Goal: Task Accomplishment & Management: Use online tool/utility

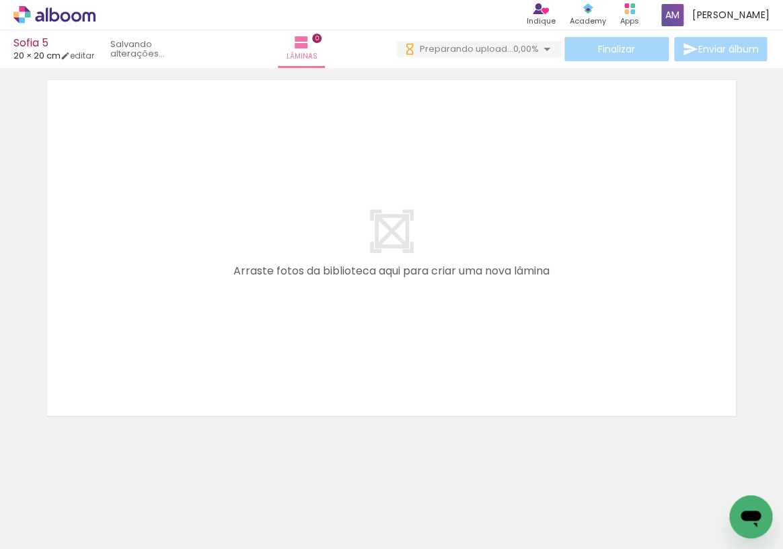
scroll to position [0, 933]
click at [421, 514] on div at bounding box center [407, 503] width 44 height 67
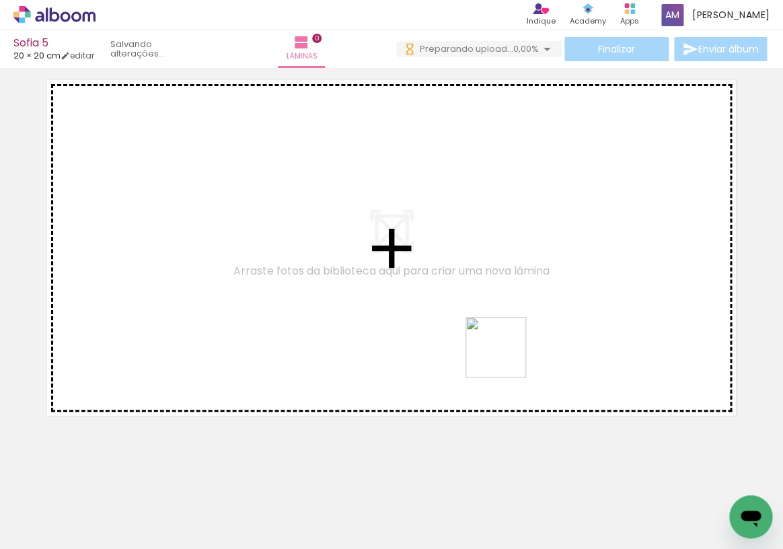
drag, startPoint x: 421, startPoint y: 514, endPoint x: 509, endPoint y: 348, distance: 187.4
click at [509, 348] on quentale-workspace at bounding box center [391, 274] width 783 height 549
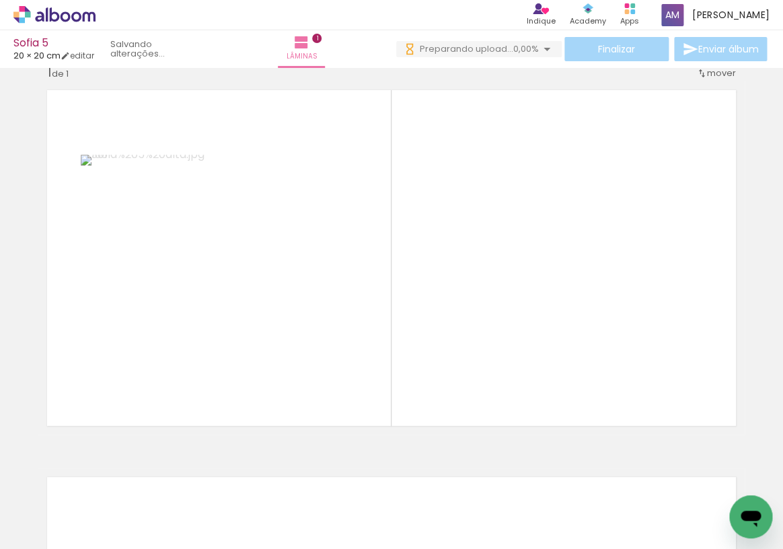
scroll to position [17, 0]
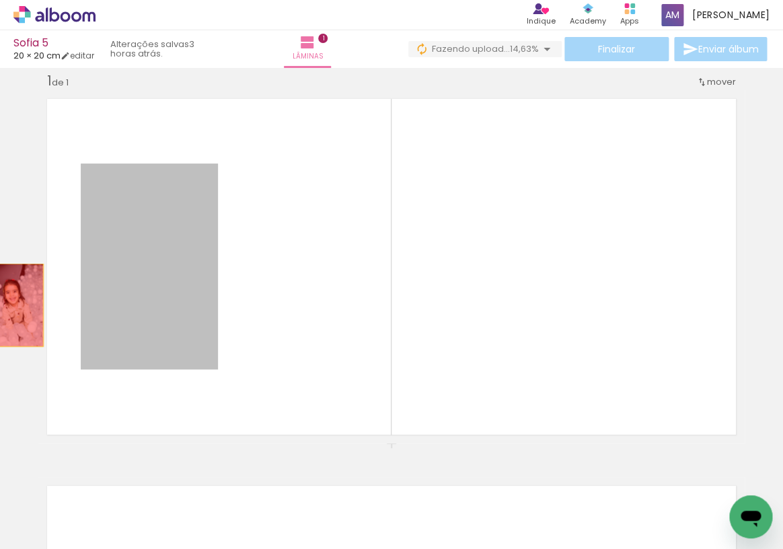
drag, startPoint x: 143, startPoint y: 311, endPoint x: 16, endPoint y: 305, distance: 126.5
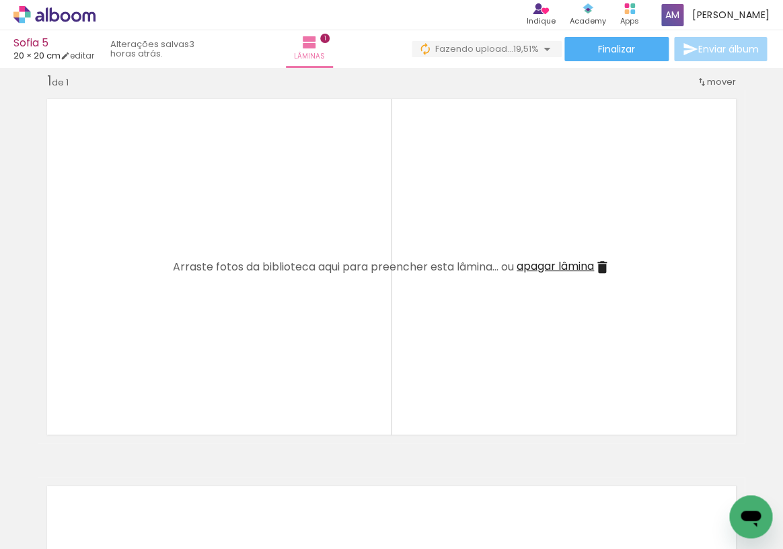
scroll to position [0, 2277]
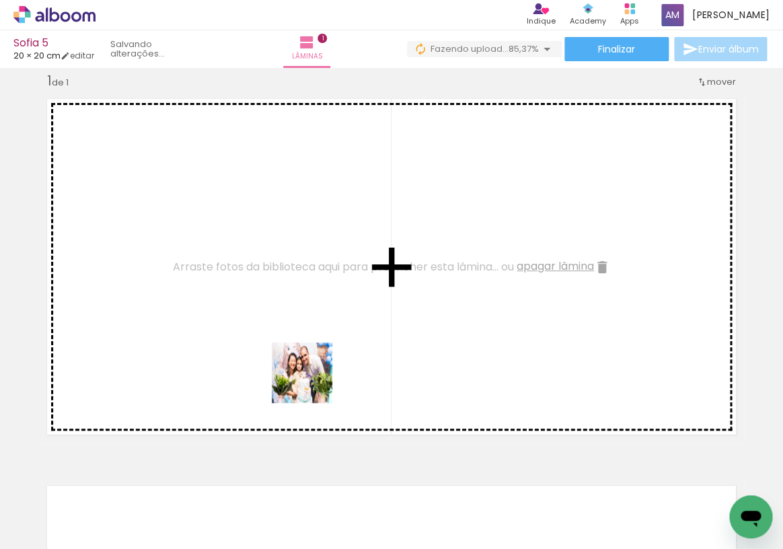
drag, startPoint x: 423, startPoint y: 508, endPoint x: 302, endPoint y: 370, distance: 182.9
click at [302, 370] on quentale-workspace at bounding box center [391, 274] width 783 height 549
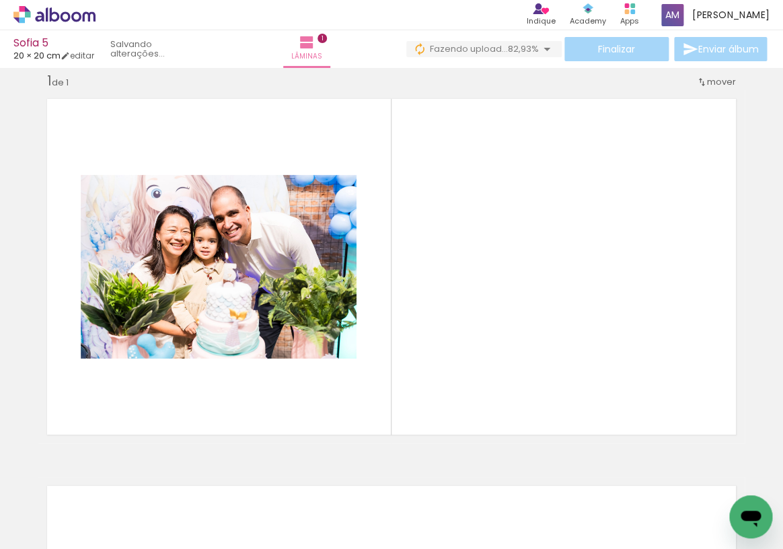
scroll to position [0, 0]
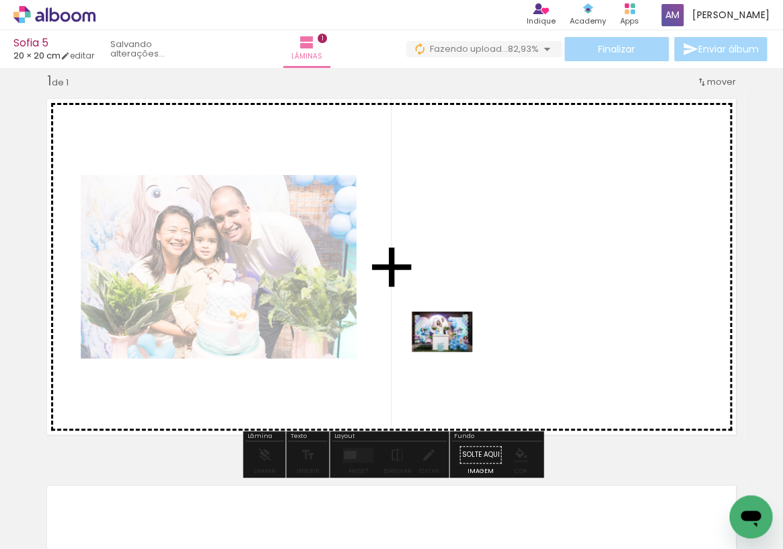
drag, startPoint x: 141, startPoint y: 509, endPoint x: 452, endPoint y: 352, distance: 348.8
click at [452, 352] on quentale-workspace at bounding box center [391, 274] width 783 height 549
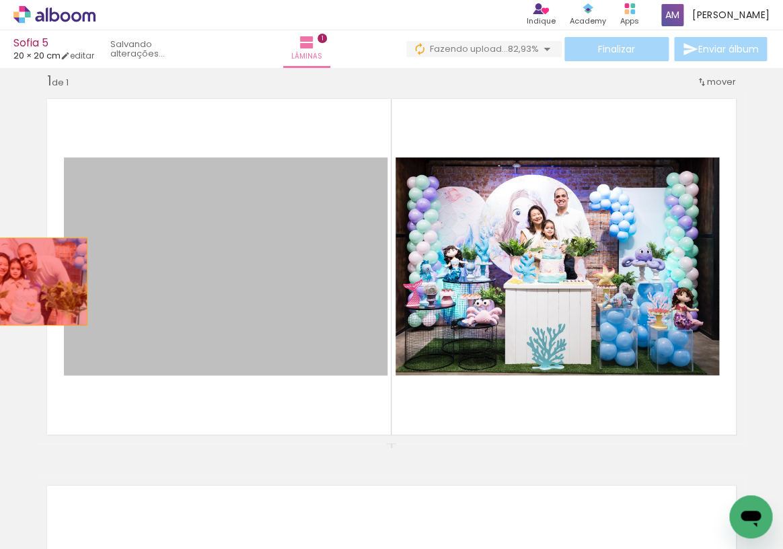
drag, startPoint x: 169, startPoint y: 282, endPoint x: 9, endPoint y: 280, distance: 159.4
click at [9, 280] on div "Inserir lâmina 1 de 1" at bounding box center [391, 443] width 783 height 774
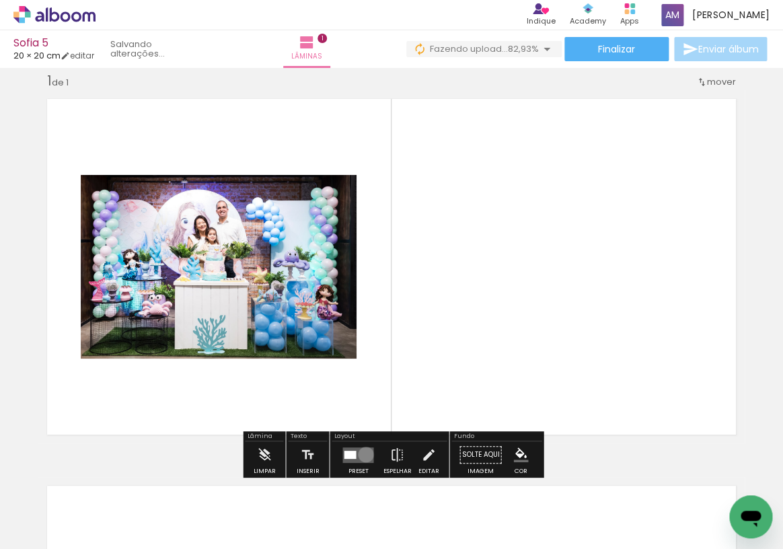
click at [362, 455] on quentale-layouter at bounding box center [357, 453] width 31 height 15
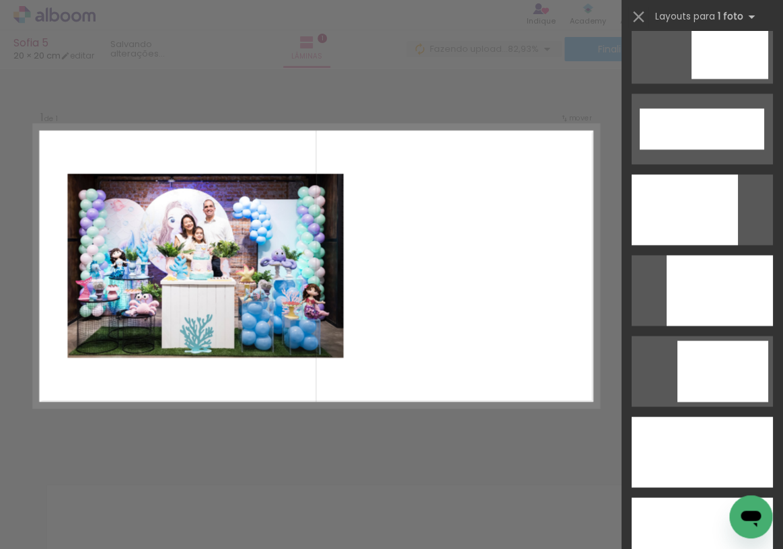
scroll to position [3506, 0]
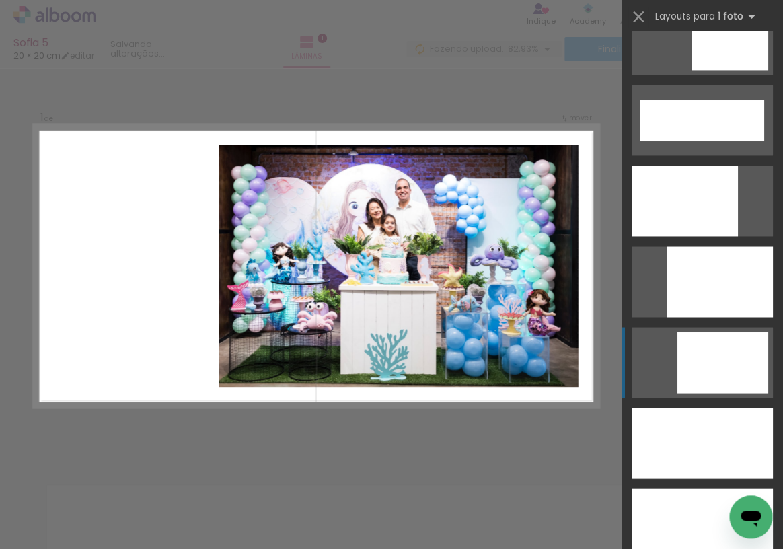
click at [709, 368] on div at bounding box center [722, 361] width 91 height 61
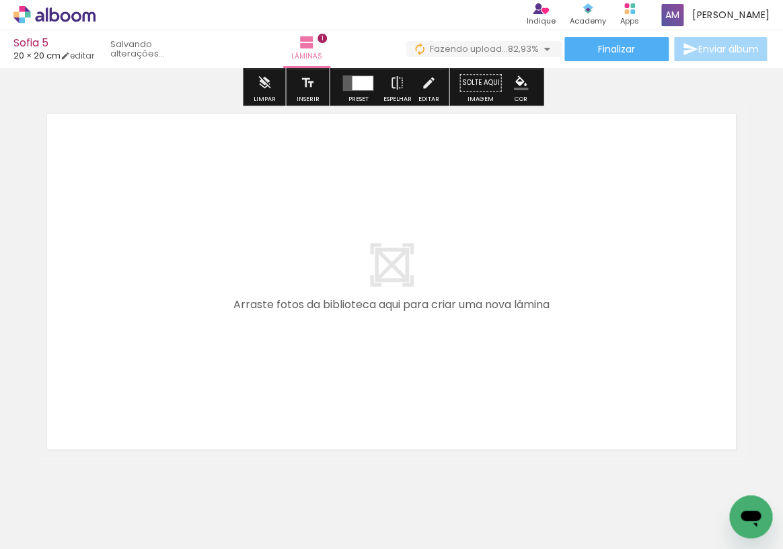
scroll to position [403, 0]
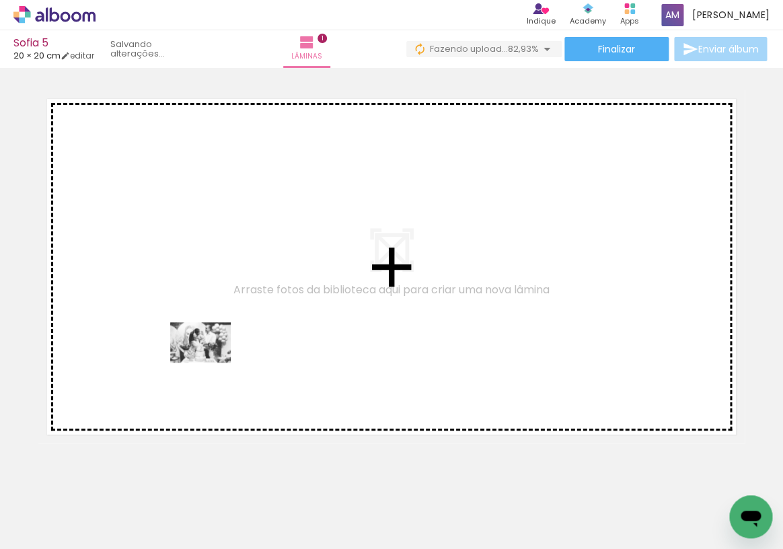
drag, startPoint x: 207, startPoint y: 505, endPoint x: 210, endPoint y: 362, distance: 142.6
click at [210, 362] on quentale-workspace at bounding box center [391, 274] width 783 height 549
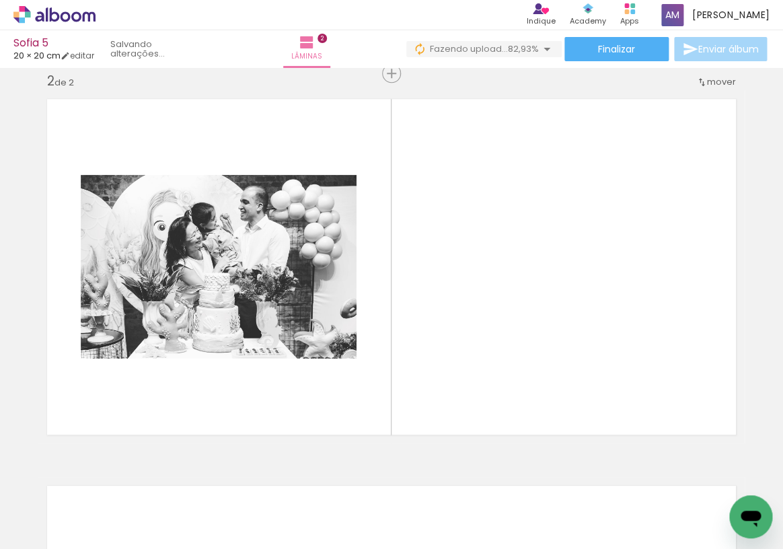
scroll to position [404, 0]
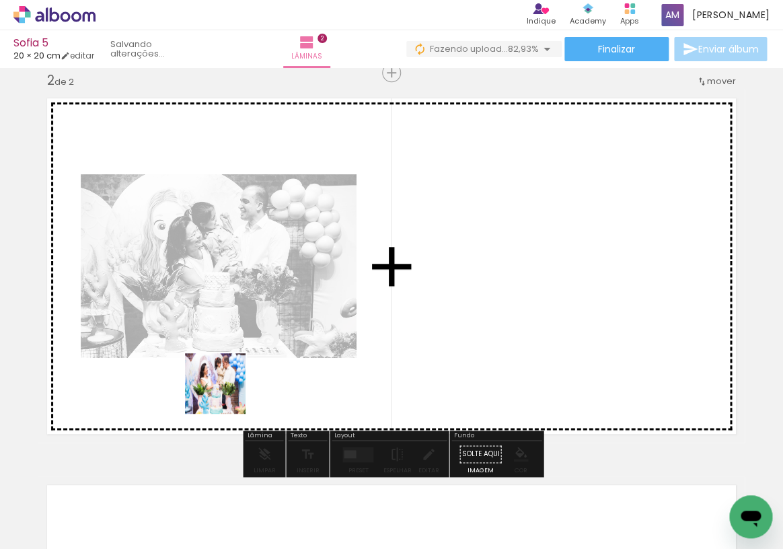
drag, startPoint x: 282, startPoint y: 500, endPoint x: 225, endPoint y: 391, distance: 123.9
click at [225, 391] on quentale-workspace at bounding box center [391, 274] width 783 height 549
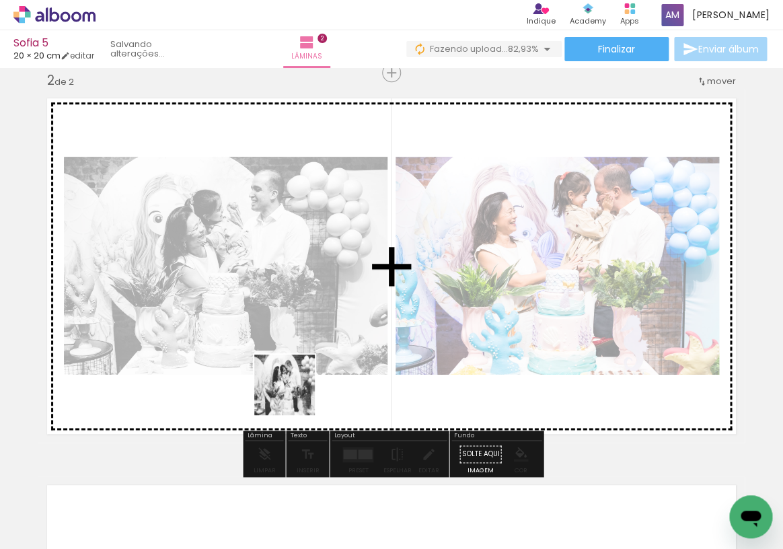
drag, startPoint x: 368, startPoint y: 515, endPoint x: 273, endPoint y: 364, distance: 178.3
click at [273, 364] on quentale-workspace at bounding box center [391, 274] width 783 height 549
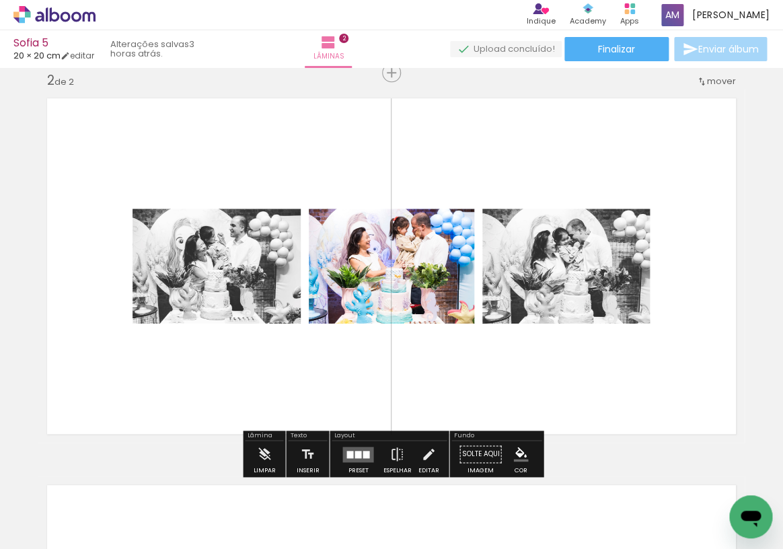
click at [354, 454] on div at bounding box center [357, 453] width 7 height 7
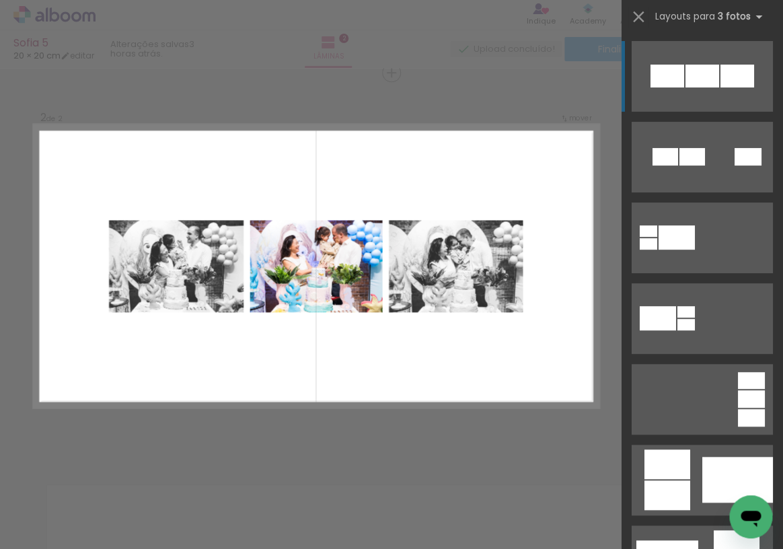
scroll to position [403, 0]
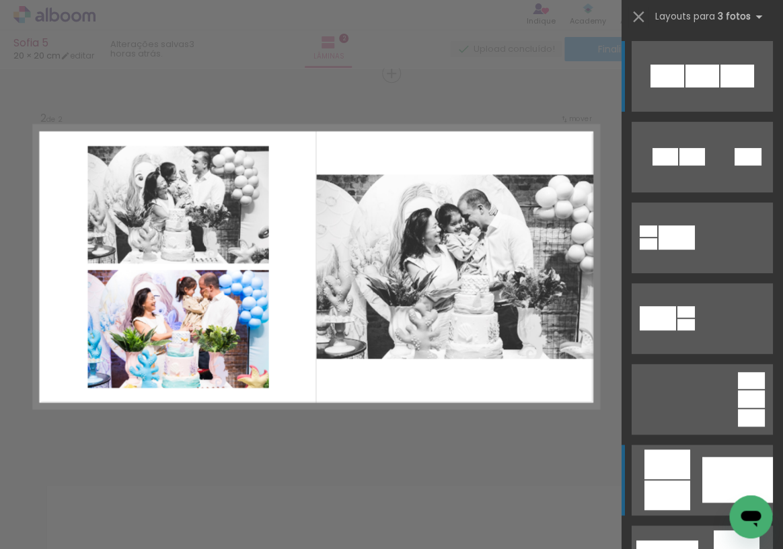
click at [664, 462] on div at bounding box center [667, 464] width 46 height 30
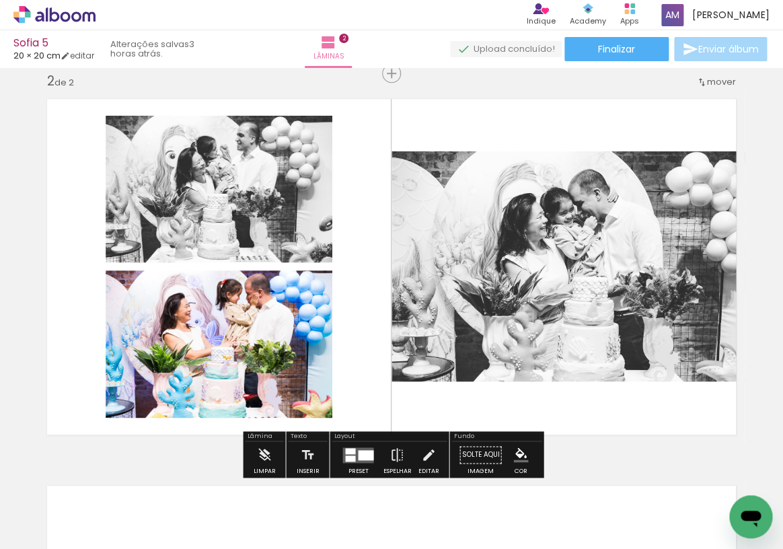
click at [362, 450] on div at bounding box center [365, 454] width 15 height 10
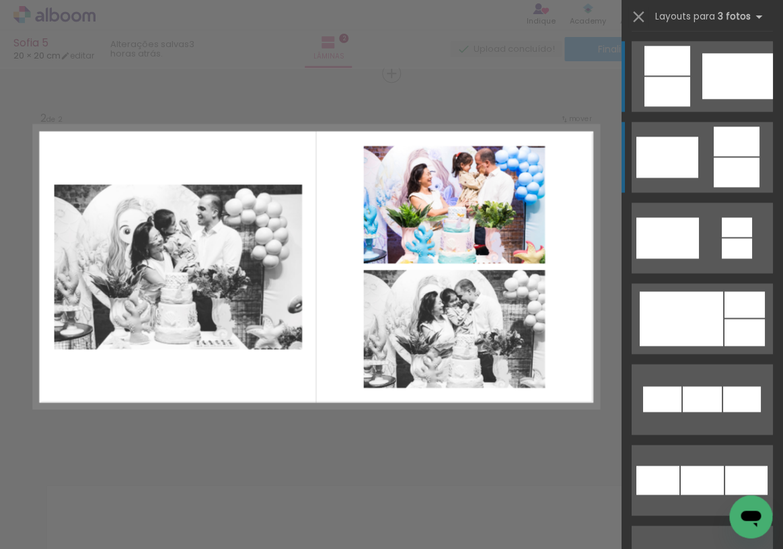
click at [659, 153] on div at bounding box center [667, 156] width 62 height 41
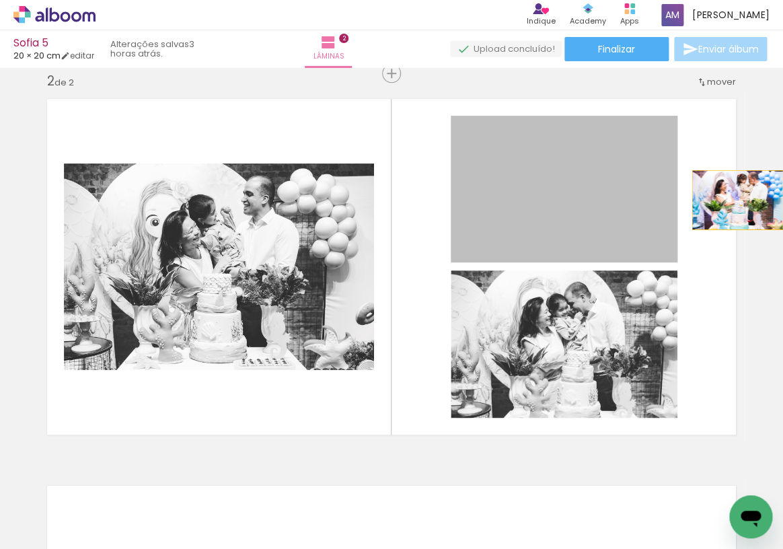
drag, startPoint x: 637, startPoint y: 199, endPoint x: 740, endPoint y: 199, distance: 102.9
click at [740, 199] on quentale-layouter at bounding box center [391, 266] width 706 height 353
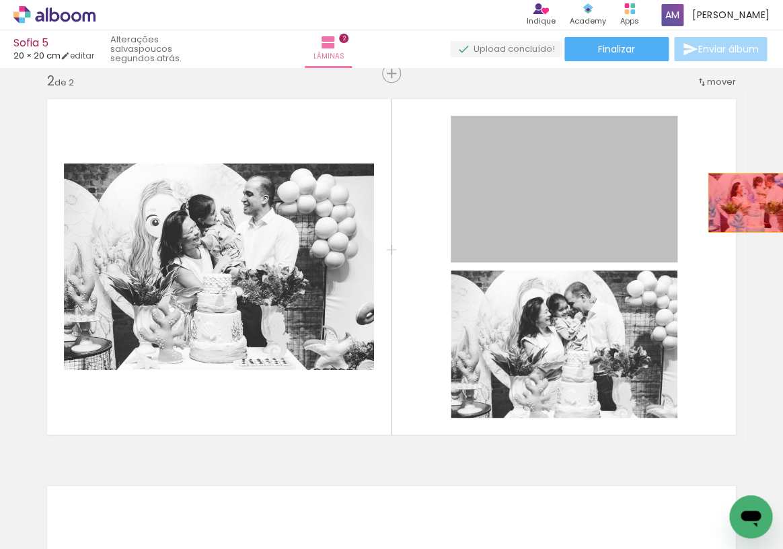
drag, startPoint x: 649, startPoint y: 199, endPoint x: 753, endPoint y: 201, distance: 103.6
click at [753, 201] on div "Inserir lâmina 1 de 2 Inserir lâmina 2 de 2" at bounding box center [391, 249] width 783 height 1160
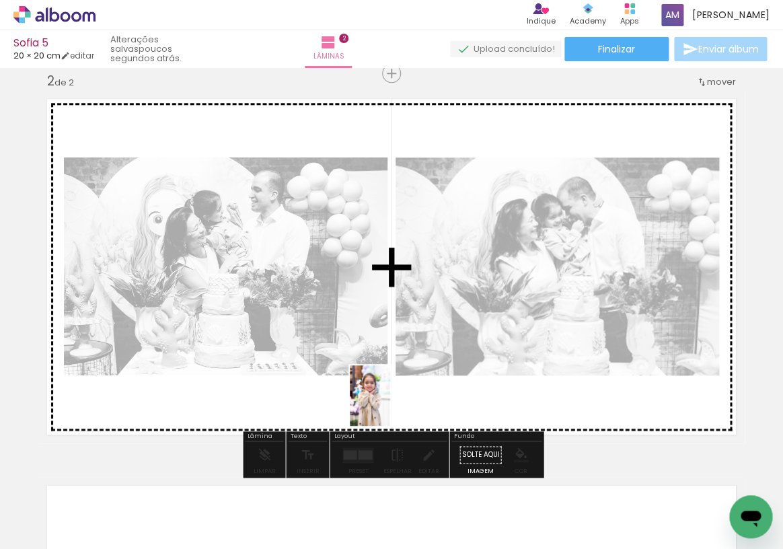
drag, startPoint x: 509, startPoint y: 522, endPoint x: 389, endPoint y: 404, distance: 167.8
click at [389, 404] on quentale-workspace at bounding box center [391, 274] width 783 height 549
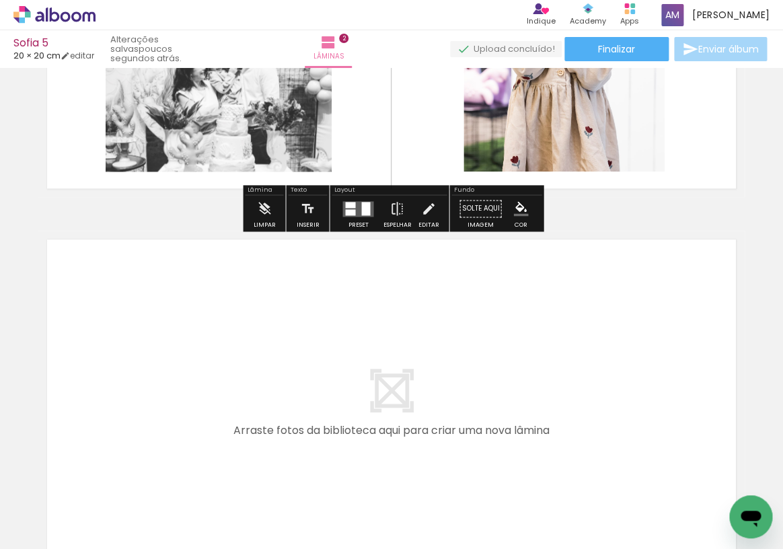
scroll to position [662, 0]
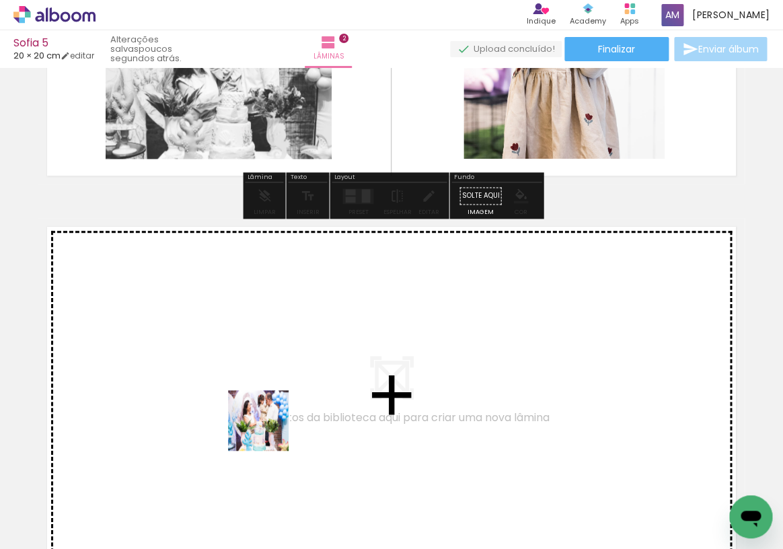
drag, startPoint x: 290, startPoint y: 496, endPoint x: 249, endPoint y: 388, distance: 115.8
click at [249, 388] on quentale-workspace at bounding box center [391, 274] width 783 height 549
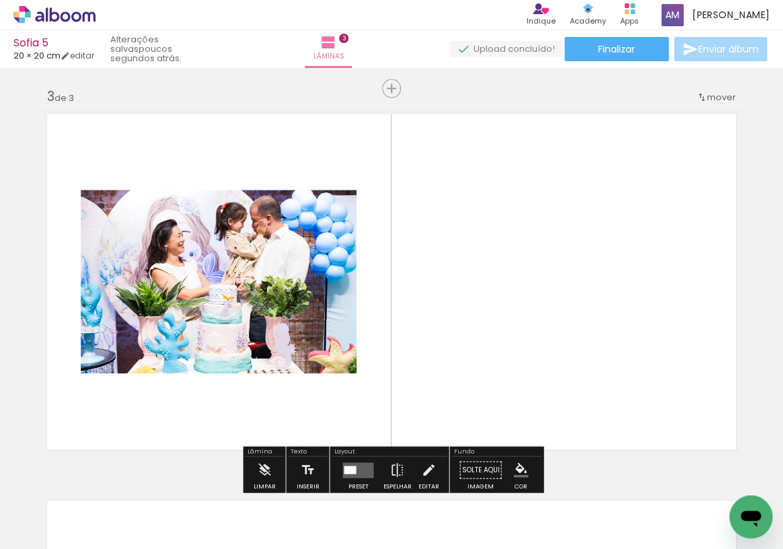
scroll to position [791, 0]
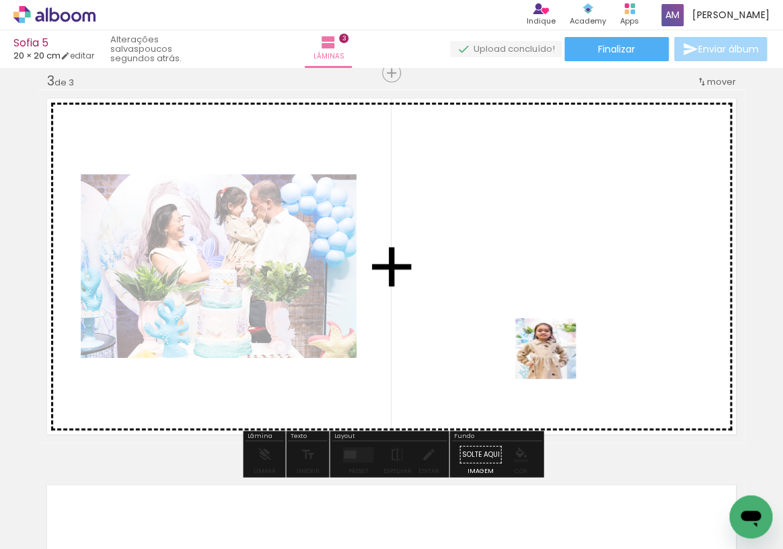
drag, startPoint x: 590, startPoint y: 500, endPoint x: 551, endPoint y: 348, distance: 157.4
click at [551, 348] on quentale-workspace at bounding box center [391, 274] width 783 height 549
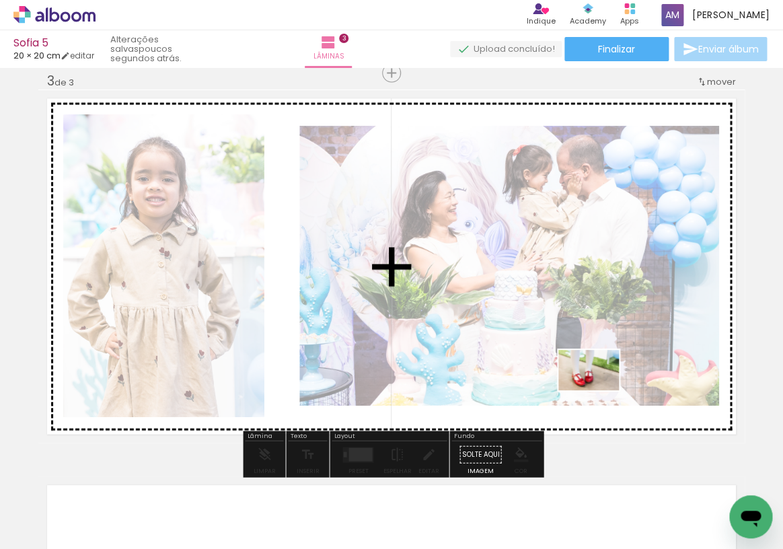
drag, startPoint x: 666, startPoint y: 504, endPoint x: 599, endPoint y: 389, distance: 132.9
click at [599, 389] on quentale-workspace at bounding box center [391, 274] width 783 height 549
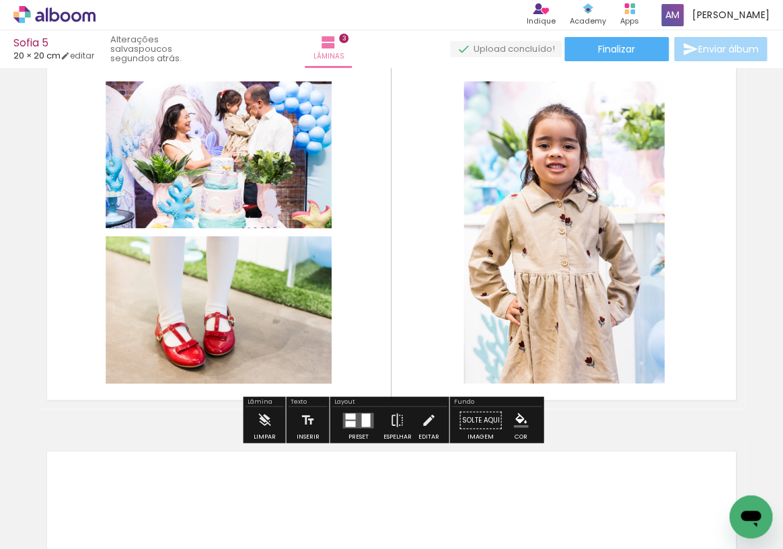
scroll to position [825, 0]
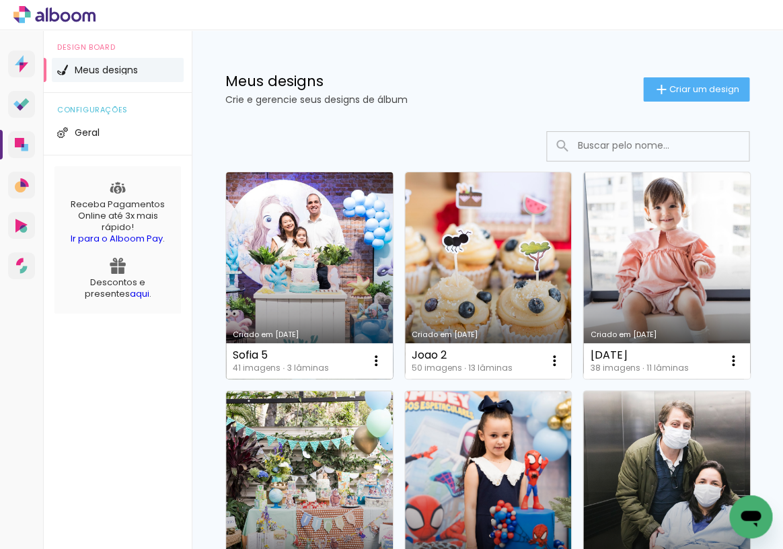
click at [287, 246] on link "Criado em [DATE]" at bounding box center [309, 275] width 167 height 206
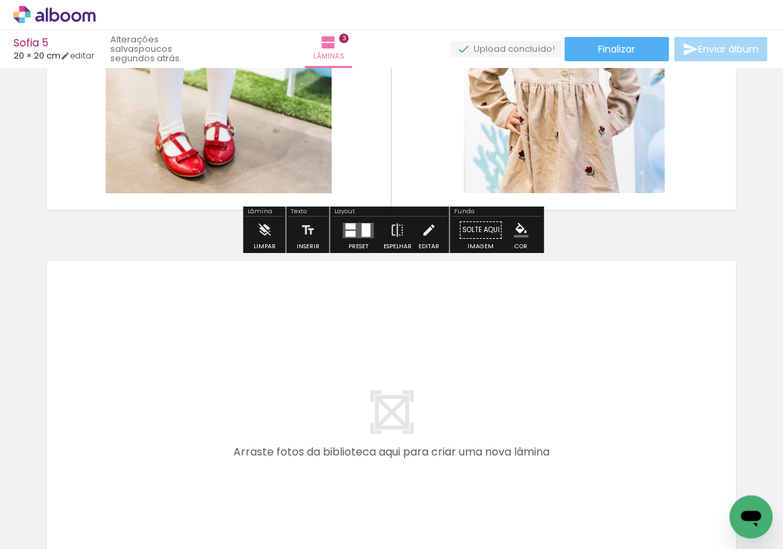
scroll to position [1017, 0]
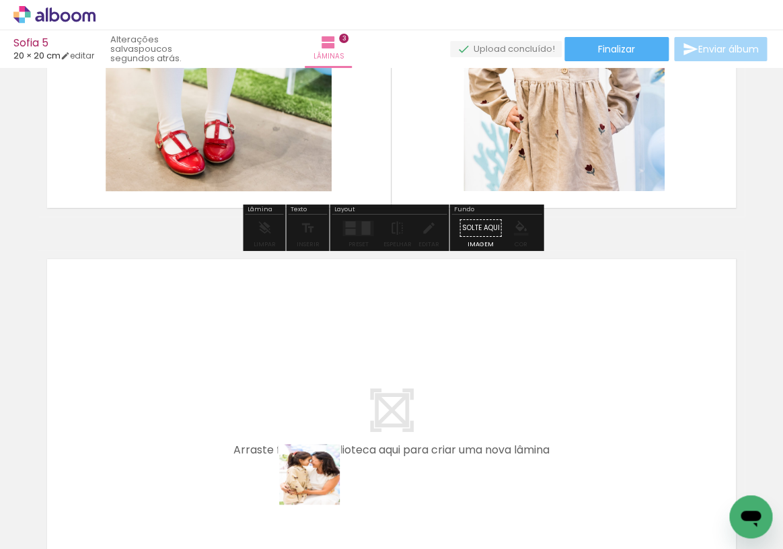
drag, startPoint x: 340, startPoint y: 506, endPoint x: 265, endPoint y: 400, distance: 129.3
click at [265, 400] on quentale-workspace at bounding box center [391, 274] width 783 height 549
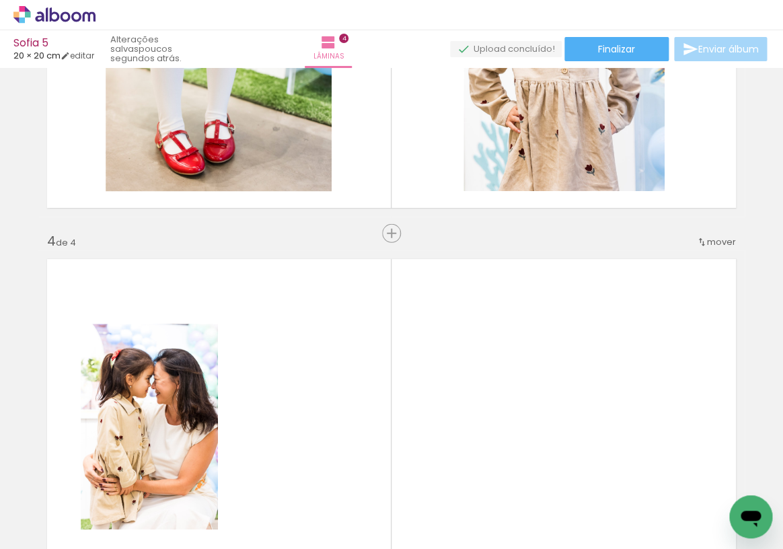
scroll to position [1177, 0]
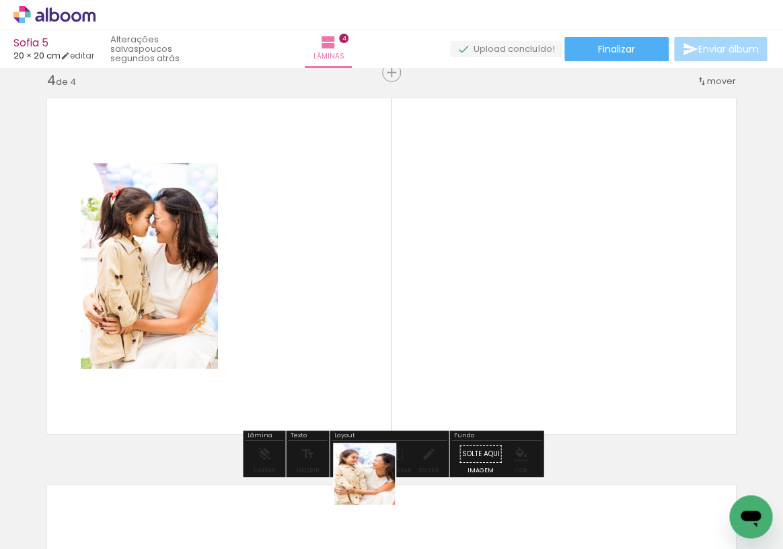
drag, startPoint x: 390, startPoint y: 498, endPoint x: 289, endPoint y: 391, distance: 147.0
click at [289, 391] on quentale-workspace at bounding box center [391, 274] width 783 height 549
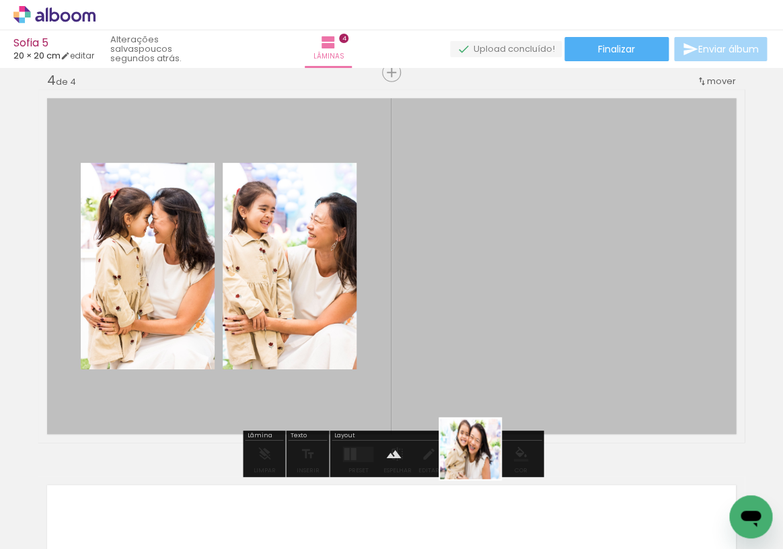
drag, startPoint x: 480, startPoint y: 505, endPoint x: 491, endPoint y: 355, distance: 150.3
click at [491, 355] on quentale-workspace at bounding box center [391, 274] width 783 height 549
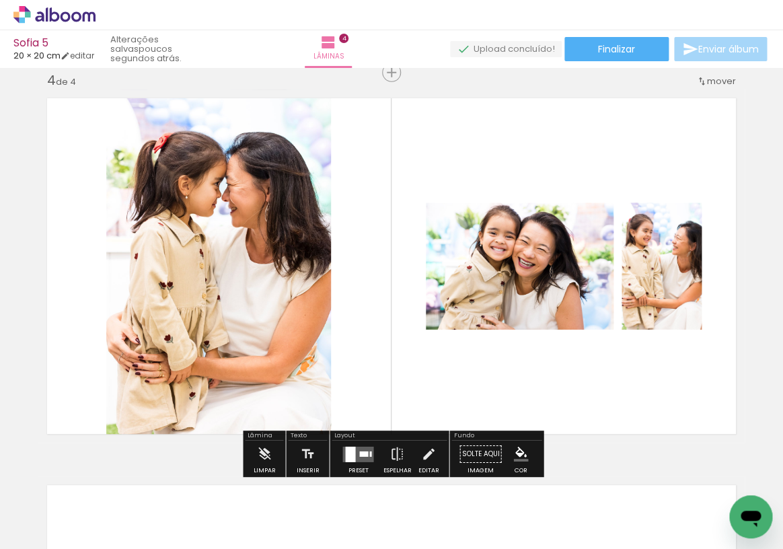
click at [359, 452] on div at bounding box center [363, 452] width 9 height 5
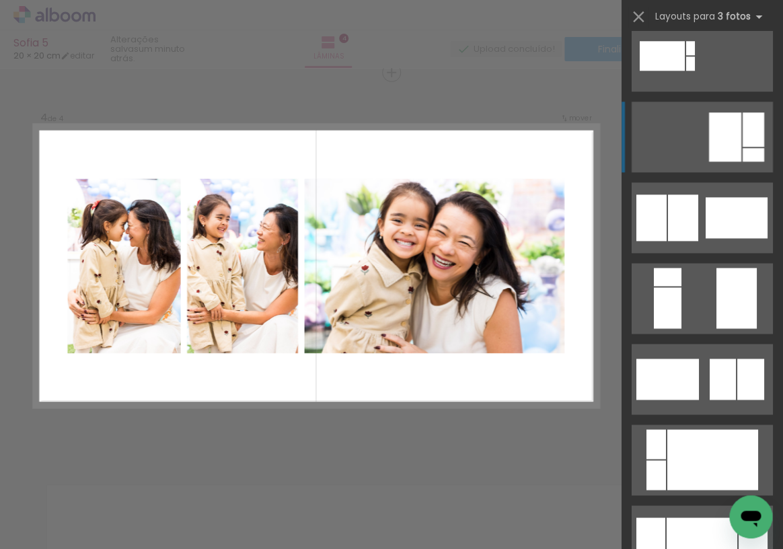
scroll to position [358, 0]
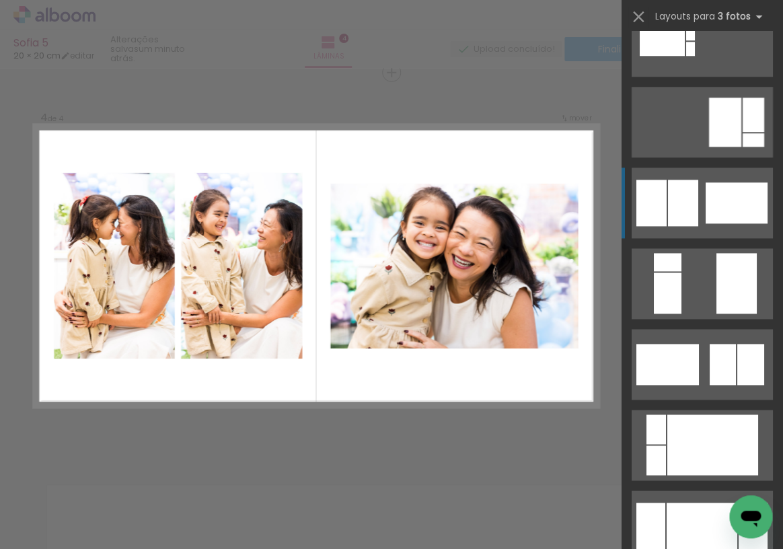
click at [732, 202] on div at bounding box center [736, 202] width 62 height 41
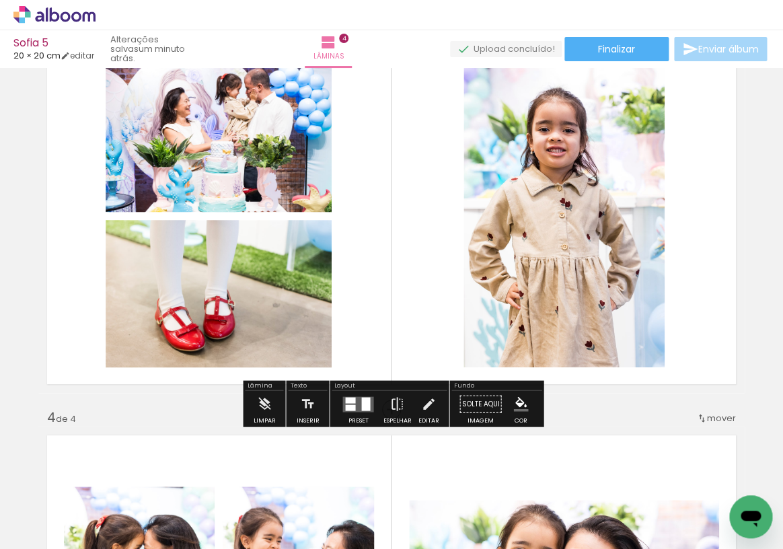
scroll to position [841, 0]
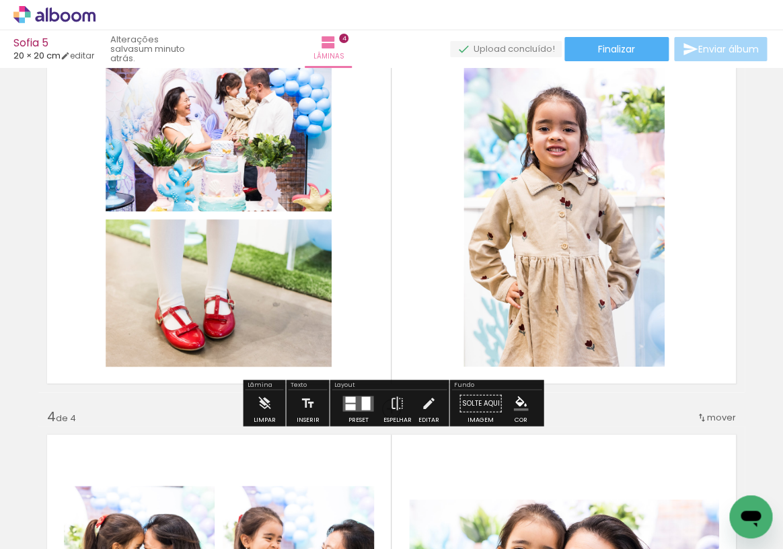
click at [356, 401] on quentale-layouter at bounding box center [357, 402] width 31 height 15
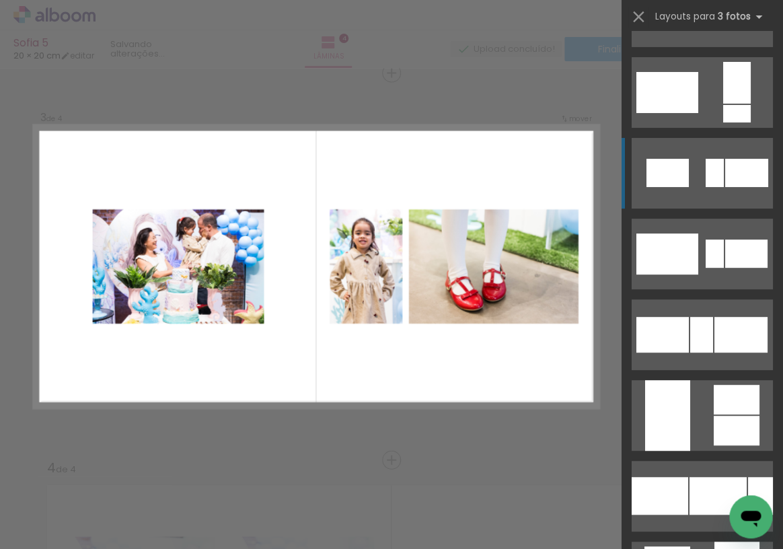
scroll to position [1440, 0]
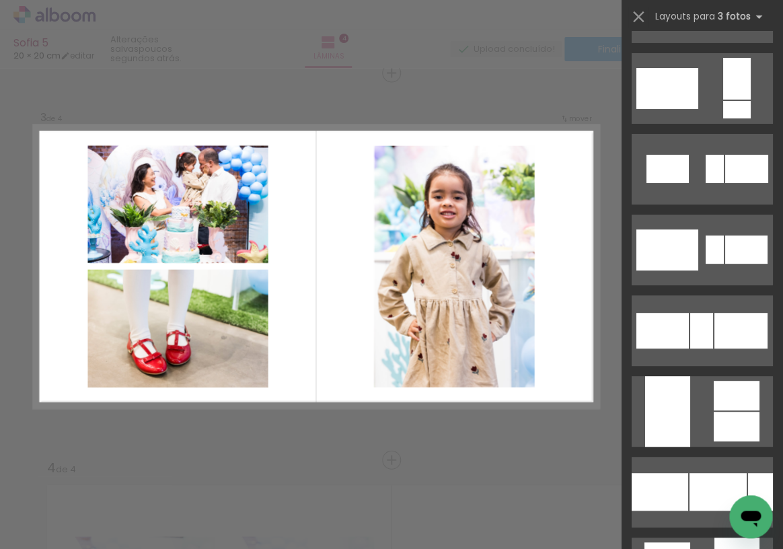
click at [126, 441] on div "Confirmar Cancelar" at bounding box center [391, 259] width 783 height 1965
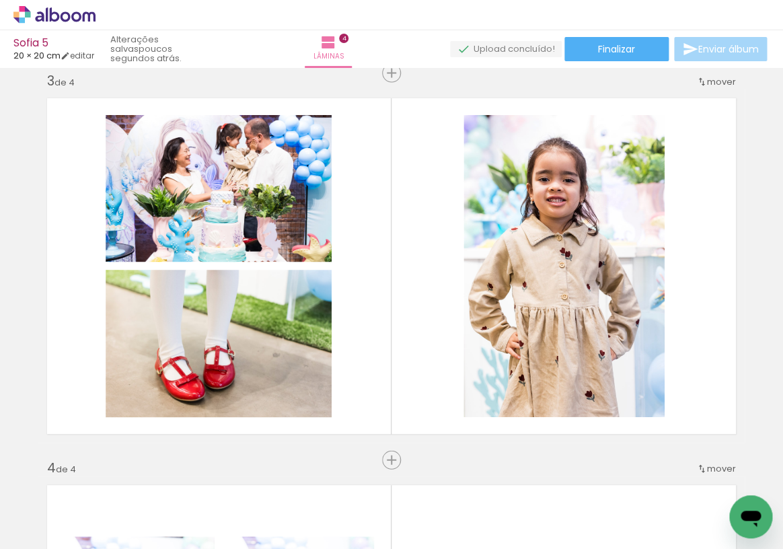
click at [69, 505] on iron-icon at bounding box center [68, 508] width 11 height 11
click at [67, 500] on paper-item "Não utilizadas" at bounding box center [43, 503] width 69 height 11
type input "Não utilizadas"
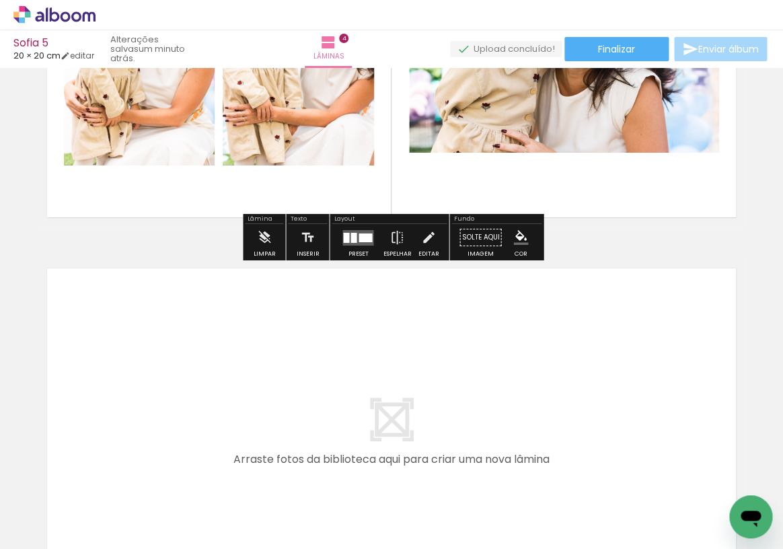
scroll to position [1395, 0]
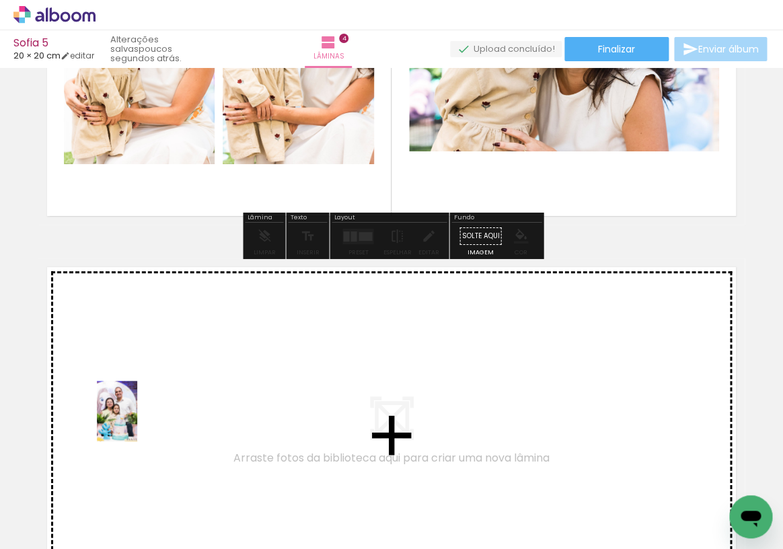
drag, startPoint x: 140, startPoint y: 502, endPoint x: 137, endPoint y: 420, distance: 82.1
click at [137, 420] on quentale-workspace at bounding box center [391, 274] width 783 height 549
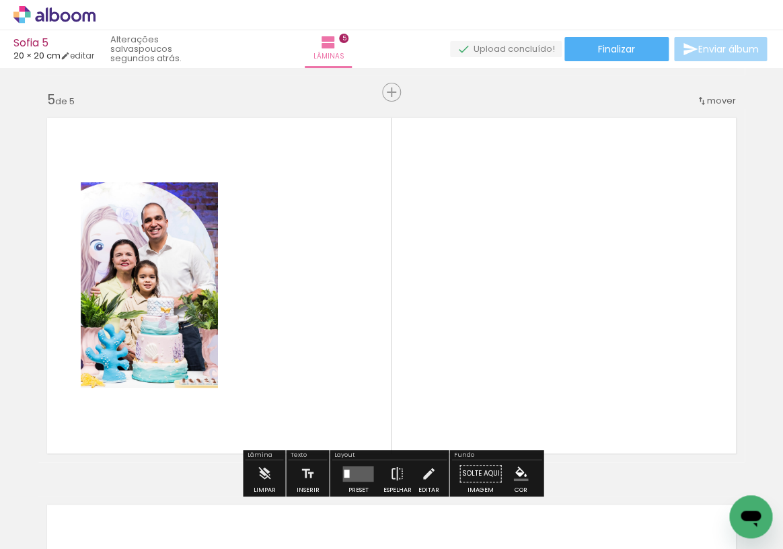
scroll to position [1563, 0]
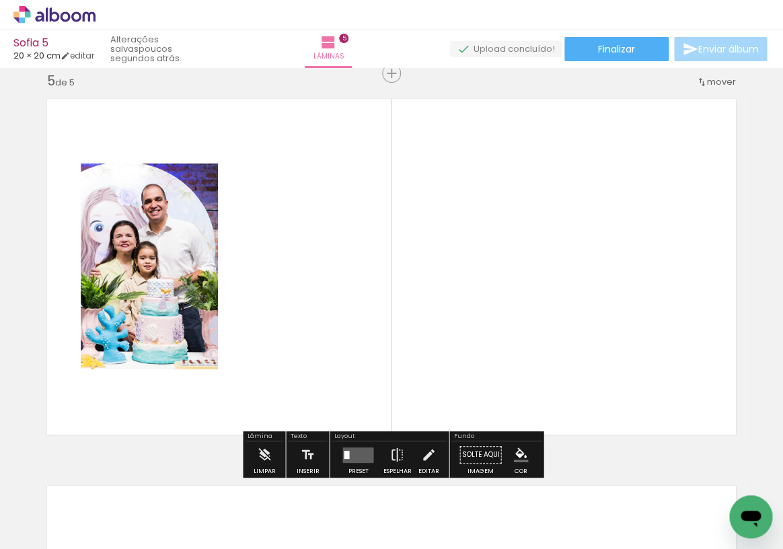
drag, startPoint x: 136, startPoint y: 511, endPoint x: 152, endPoint y: 405, distance: 107.4
click at [152, 405] on quentale-workspace at bounding box center [391, 274] width 783 height 549
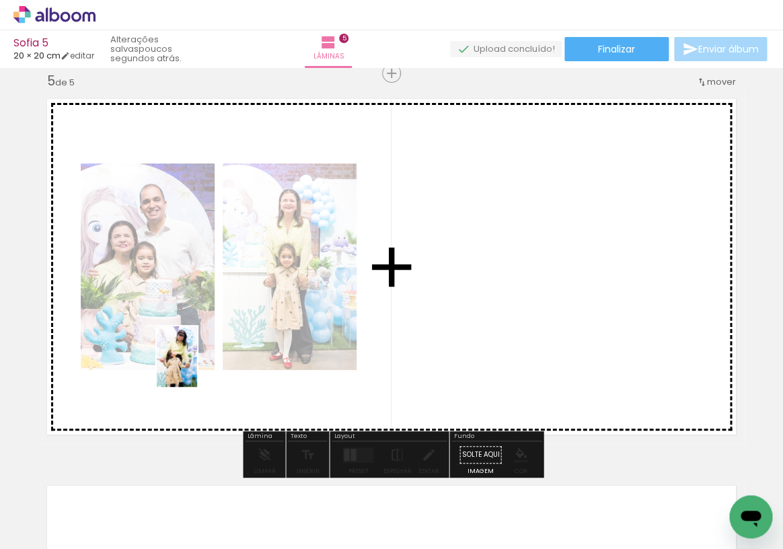
drag, startPoint x: 138, startPoint y: 502, endPoint x: 197, endPoint y: 364, distance: 150.6
click at [197, 364] on quentale-workspace at bounding box center [391, 274] width 783 height 549
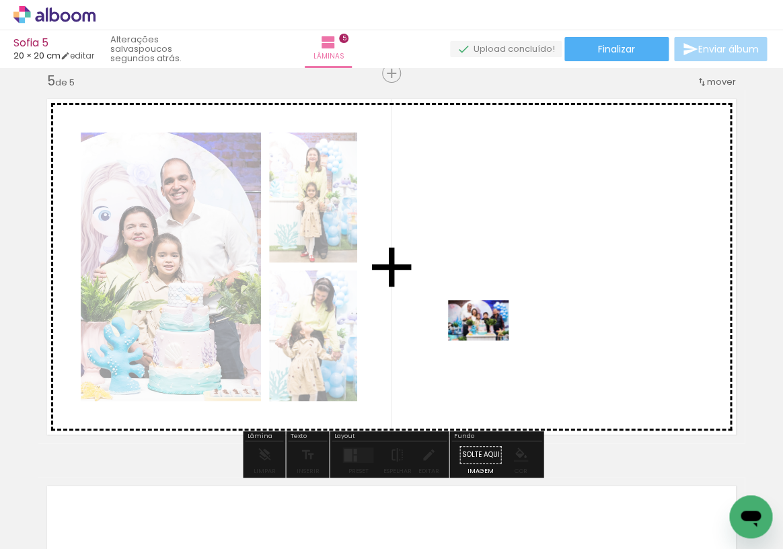
drag, startPoint x: 296, startPoint y: 510, endPoint x: 488, endPoint y: 340, distance: 256.3
click at [488, 340] on quentale-workspace at bounding box center [391, 274] width 783 height 549
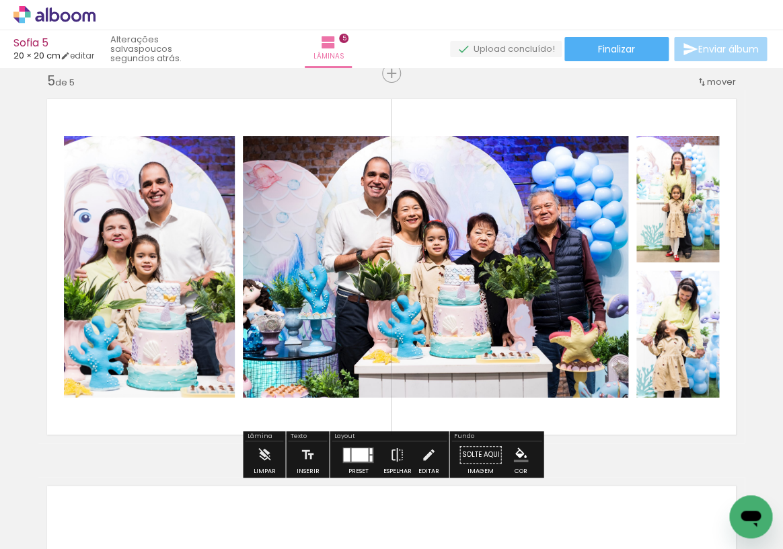
click at [359, 461] on quentale-layouter at bounding box center [357, 453] width 31 height 15
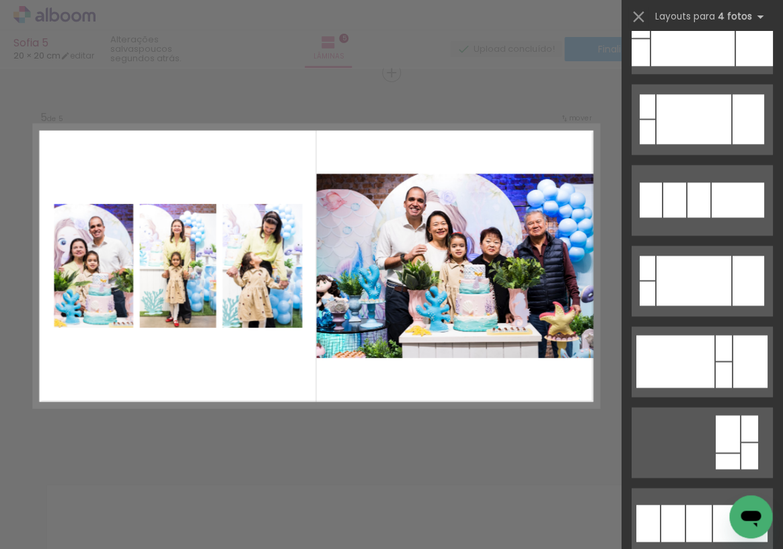
scroll to position [450, 0]
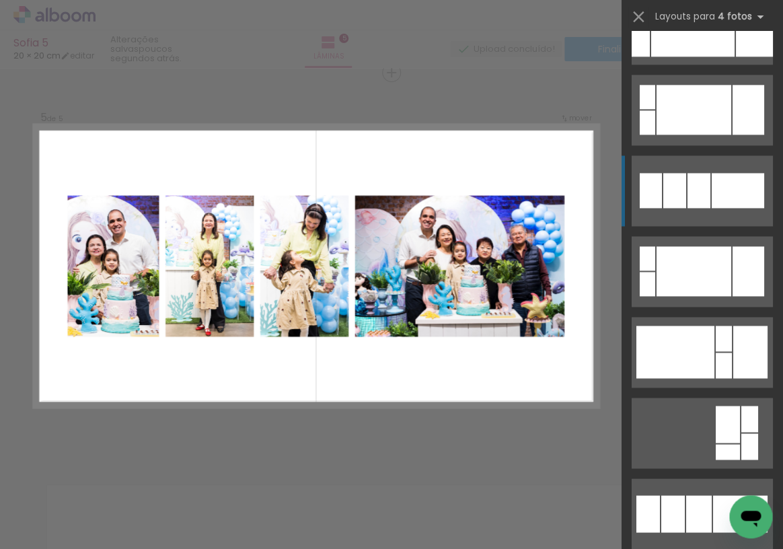
click at [672, 190] on div at bounding box center [674, 190] width 23 height 35
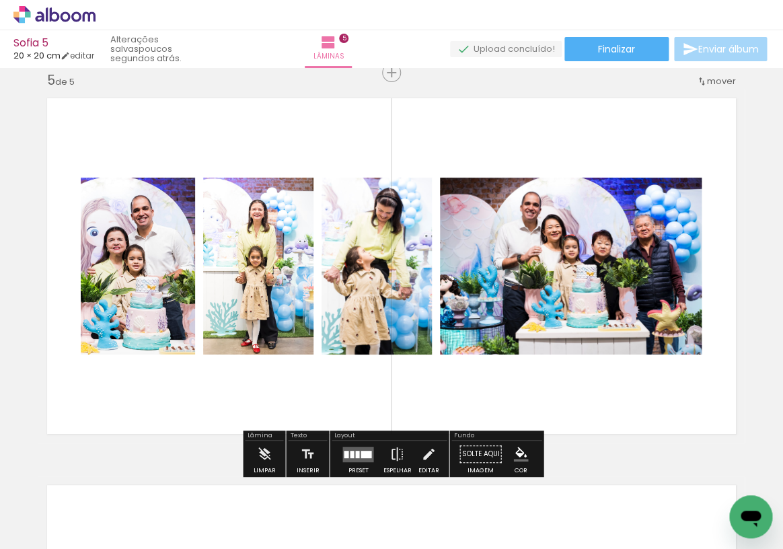
click at [132, 258] on quentale-photo at bounding box center [138, 266] width 114 height 177
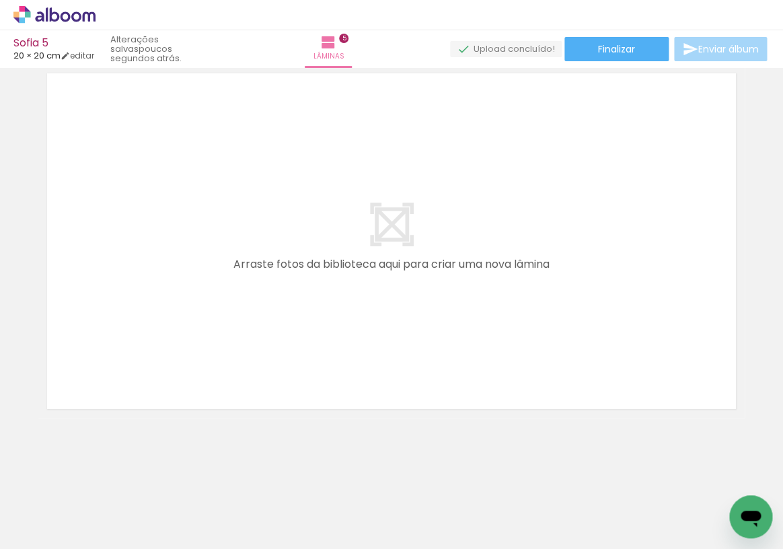
scroll to position [0, 0]
drag, startPoint x: 152, startPoint y: 505, endPoint x: 153, endPoint y: 383, distance: 122.4
click at [153, 383] on quentale-workspace at bounding box center [391, 274] width 783 height 549
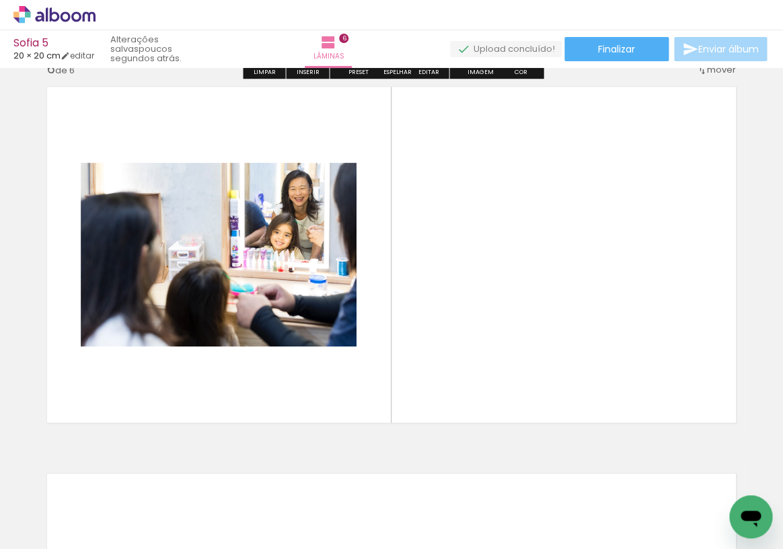
scroll to position [1951, 0]
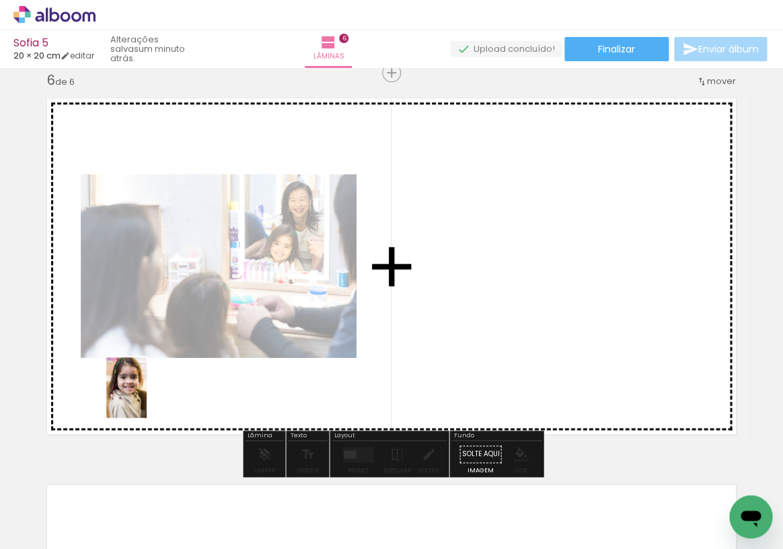
drag, startPoint x: 147, startPoint y: 501, endPoint x: 147, endPoint y: 396, distance: 104.9
click at [147, 396] on quentale-workspace at bounding box center [391, 274] width 783 height 549
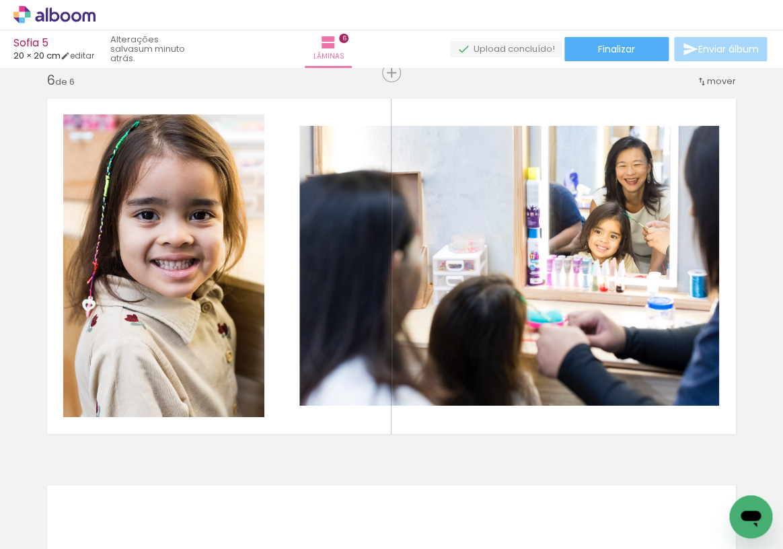
scroll to position [0, 188]
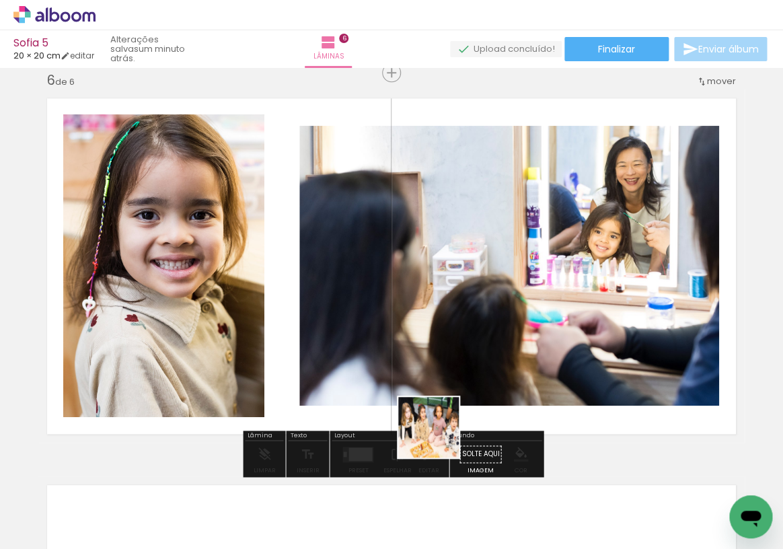
drag, startPoint x: 396, startPoint y: 506, endPoint x: 441, endPoint y: 432, distance: 86.6
click at [441, 432] on quentale-workspace at bounding box center [391, 274] width 783 height 549
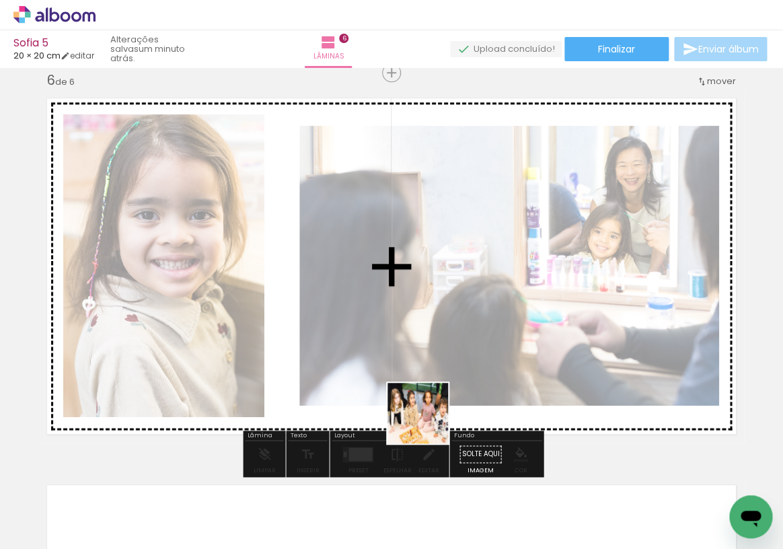
drag, startPoint x: 415, startPoint y: 502, endPoint x: 436, endPoint y: 402, distance: 101.7
click at [436, 402] on quentale-workspace at bounding box center [391, 274] width 783 height 549
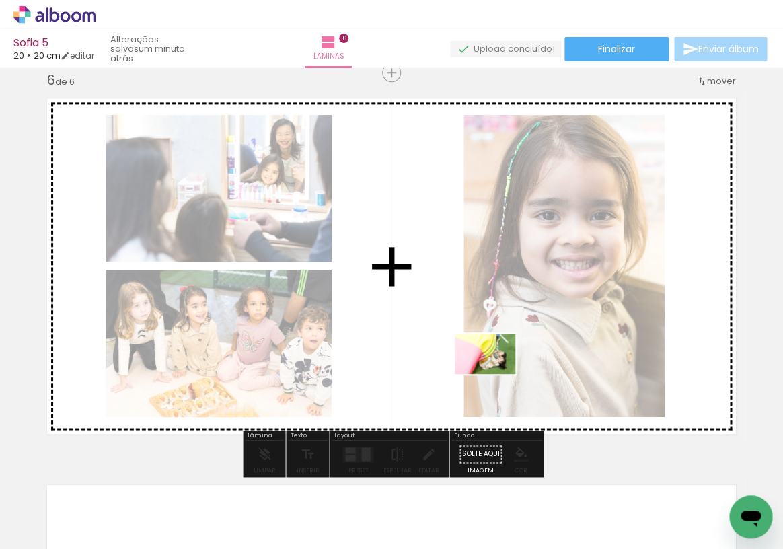
drag, startPoint x: 474, startPoint y: 505, endPoint x: 496, endPoint y: 367, distance: 139.5
click at [496, 367] on quentale-workspace at bounding box center [391, 274] width 783 height 549
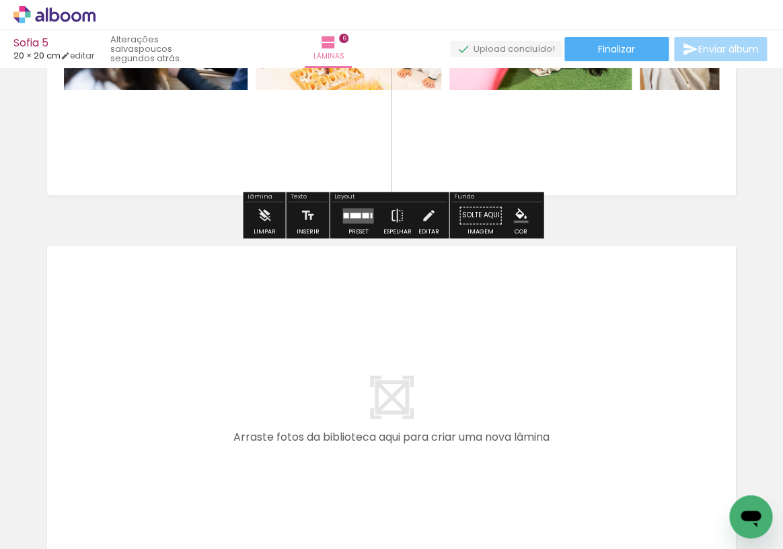
scroll to position [2209, 0]
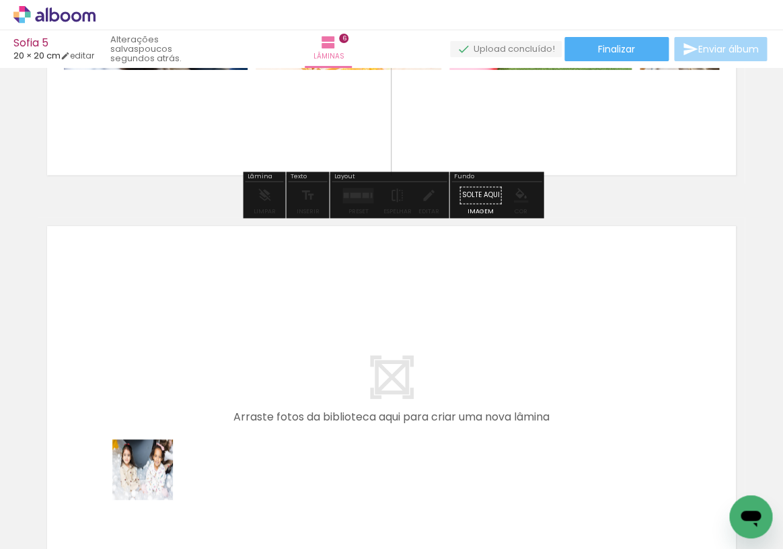
drag, startPoint x: 153, startPoint y: 504, endPoint x: 152, endPoint y: 394, distance: 110.3
click at [152, 394] on quentale-workspace at bounding box center [391, 274] width 783 height 549
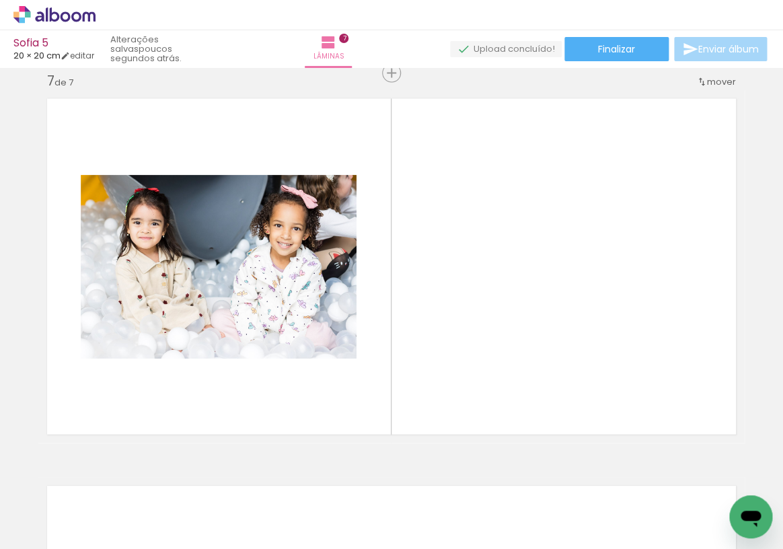
scroll to position [0, 436]
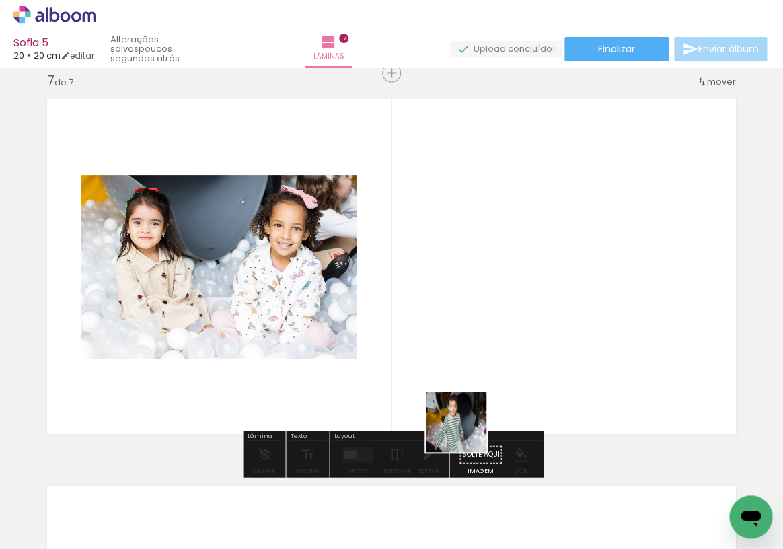
drag, startPoint x: 463, startPoint y: 507, endPoint x: 473, endPoint y: 377, distance: 130.8
click at [473, 377] on quentale-workspace at bounding box center [391, 274] width 783 height 549
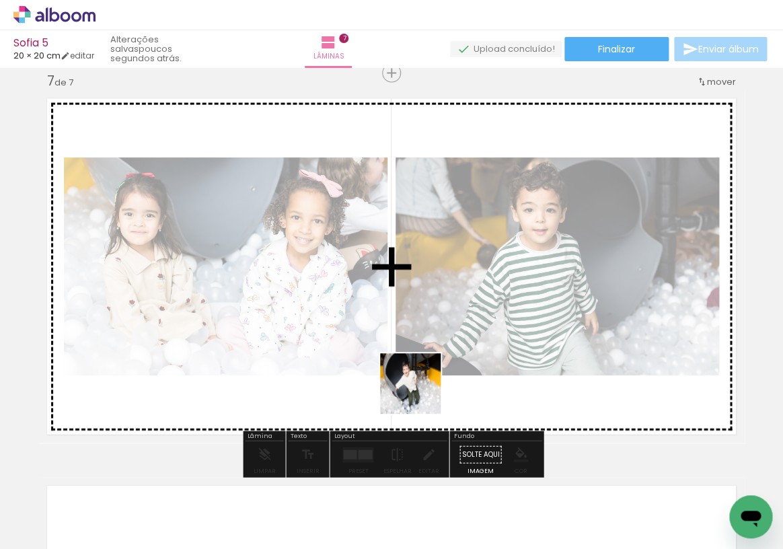
drag, startPoint x: 467, startPoint y: 506, endPoint x: 417, endPoint y: 391, distance: 125.9
click at [417, 391] on quentale-workspace at bounding box center [391, 274] width 783 height 549
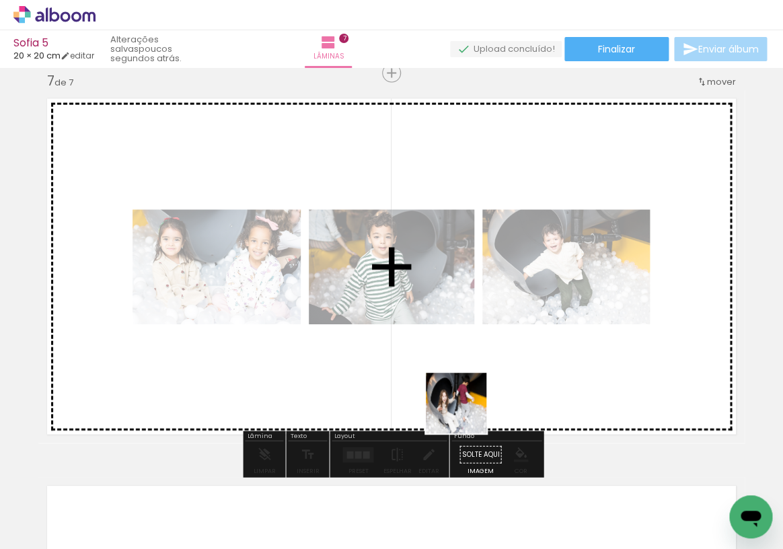
drag, startPoint x: 450, startPoint y: 488, endPoint x: 469, endPoint y: 393, distance: 97.3
click at [469, 393] on quentale-workspace at bounding box center [391, 274] width 783 height 549
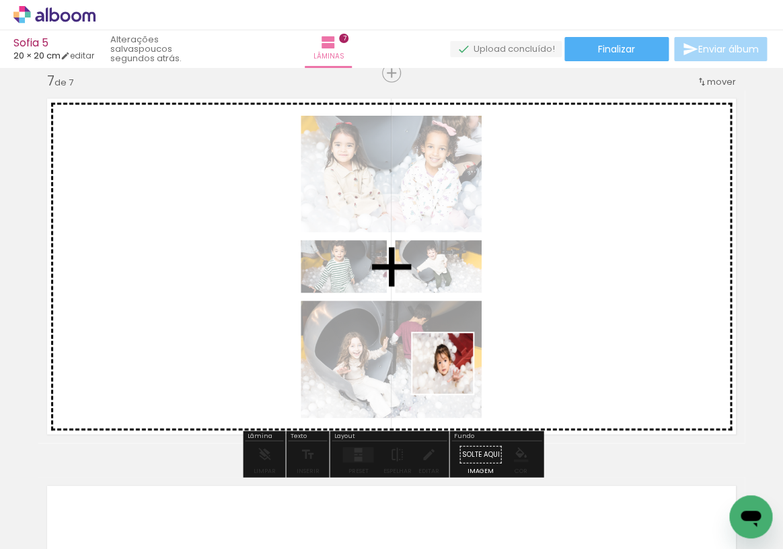
drag, startPoint x: 461, startPoint y: 503, endPoint x: 451, endPoint y: 367, distance: 136.2
click at [451, 367] on quentale-workspace at bounding box center [391, 274] width 783 height 549
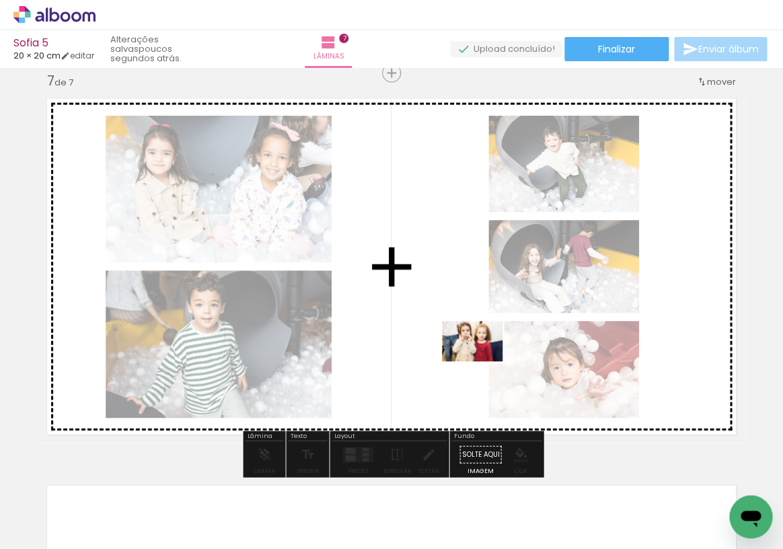
drag, startPoint x: 686, startPoint y: 512, endPoint x: 458, endPoint y: 348, distance: 281.4
click at [458, 348] on quentale-workspace at bounding box center [391, 274] width 783 height 549
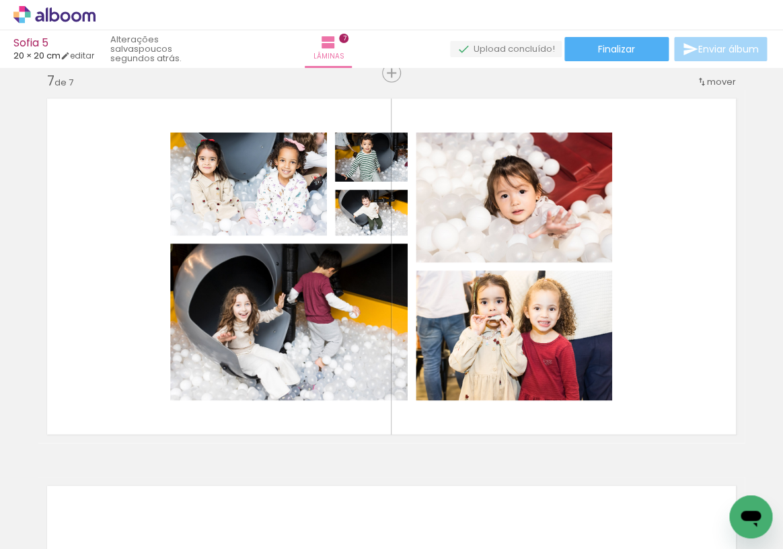
scroll to position [0, 569]
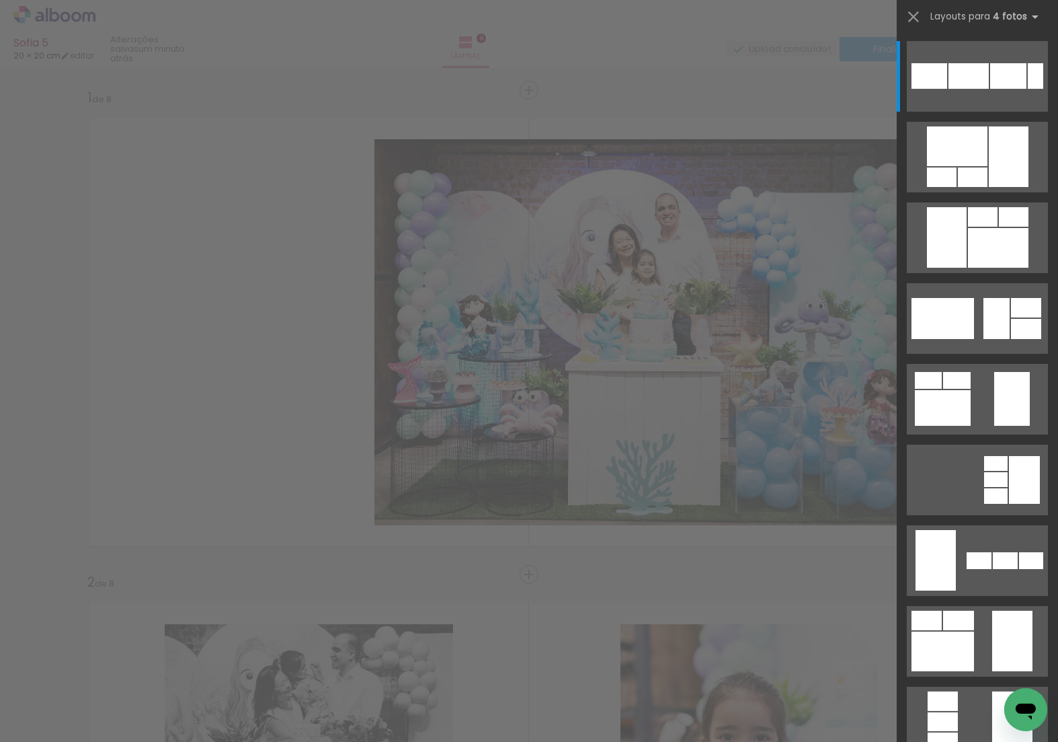
scroll to position [2388, 0]
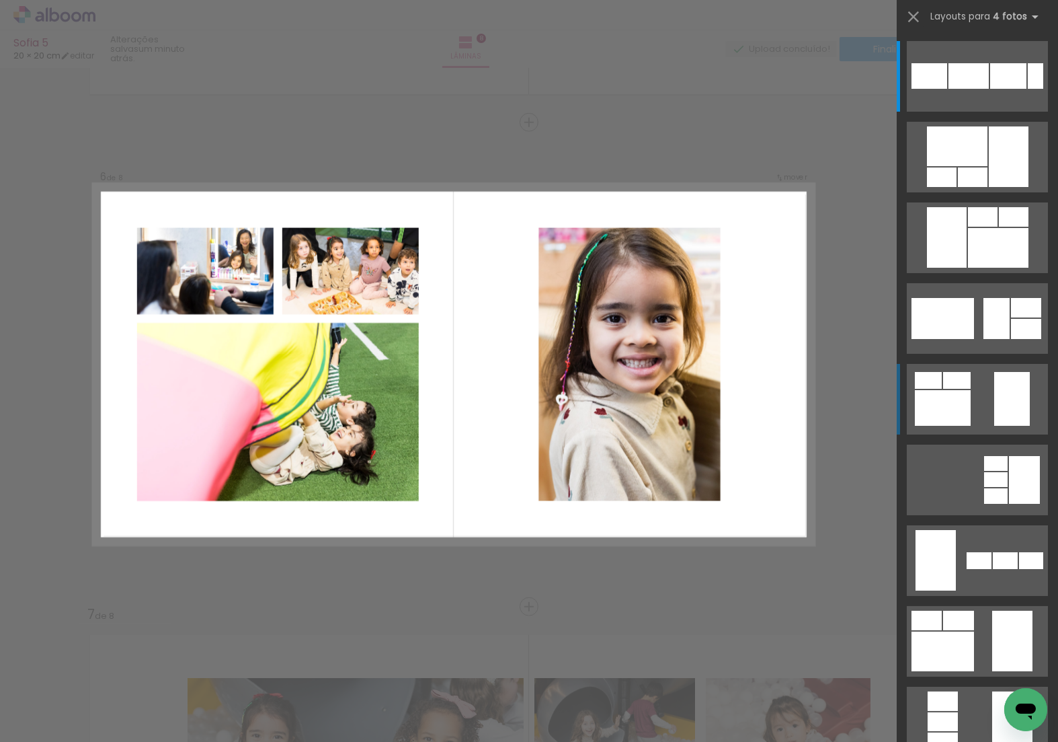
click at [929, 404] on div at bounding box center [943, 408] width 56 height 36
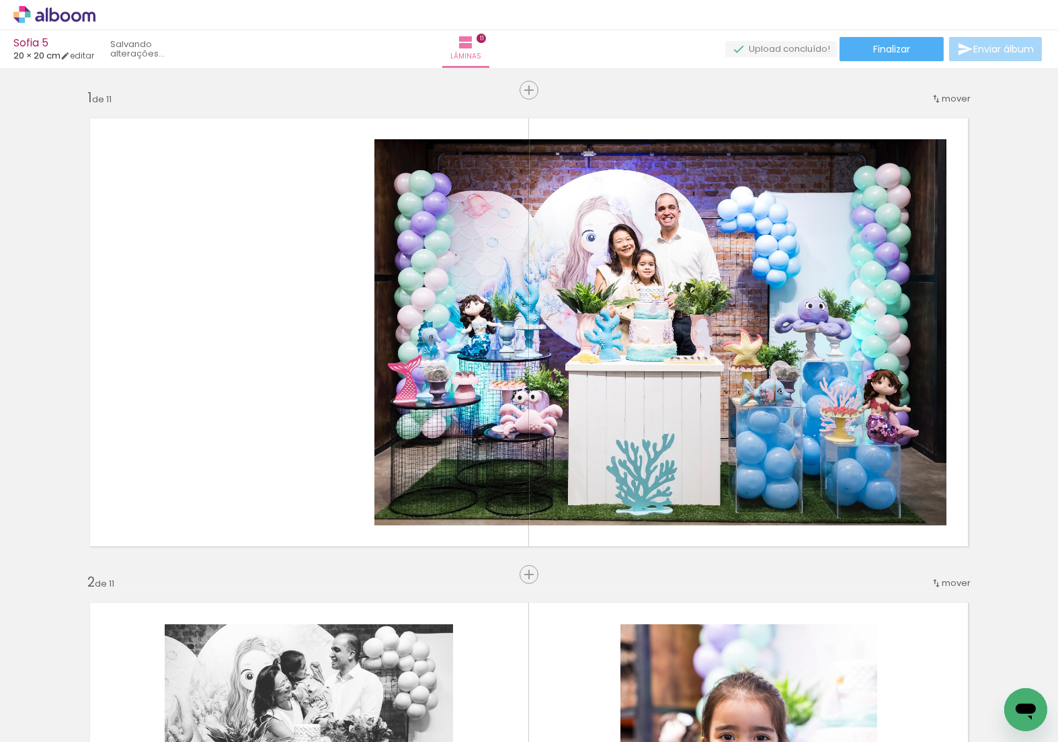
click at [400, 509] on quentale-workspace at bounding box center [529, 371] width 1058 height 742
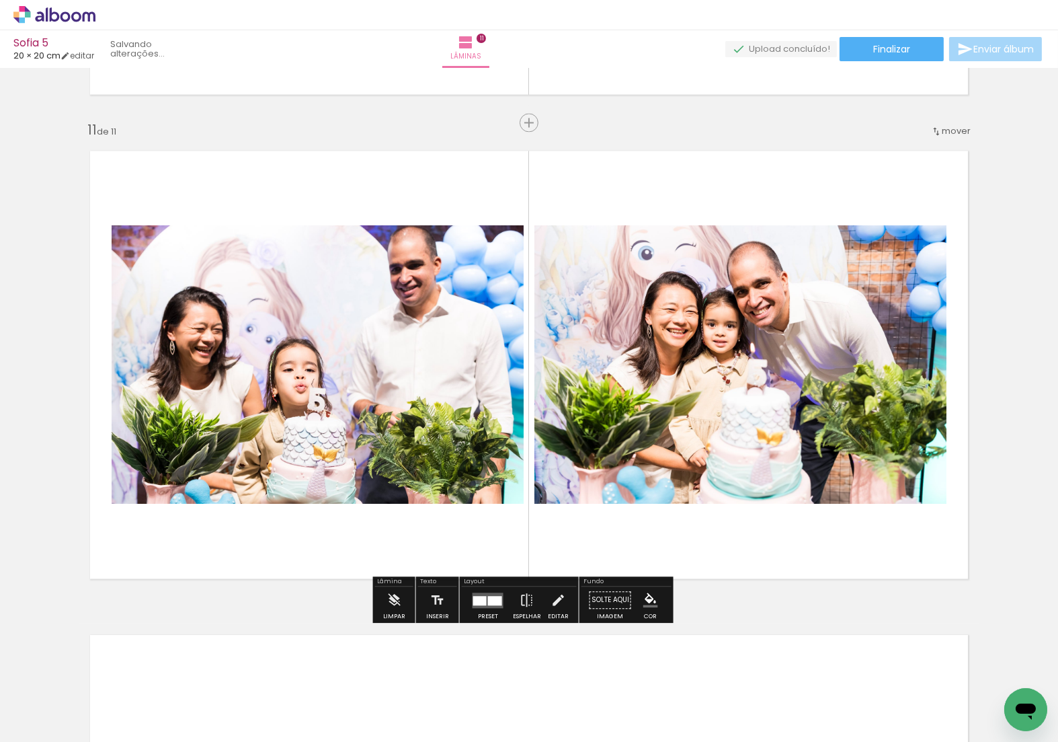
click at [496, 595] on div at bounding box center [495, 599] width 14 height 9
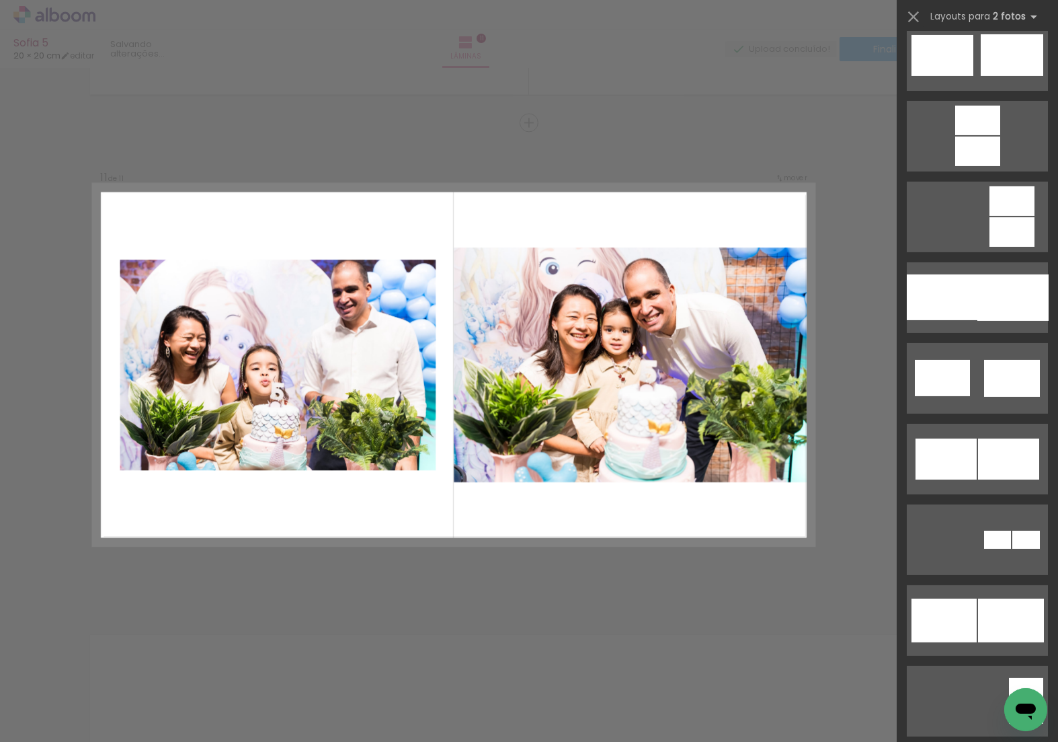
scroll to position [606, 0]
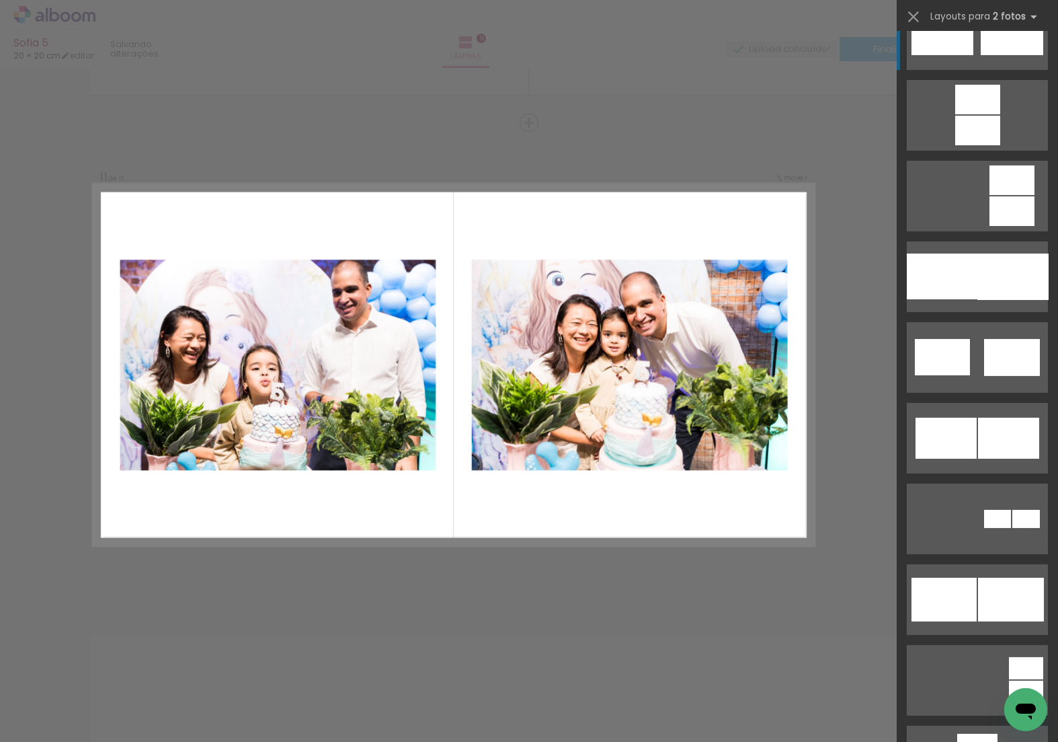
click at [998, 41] on div at bounding box center [1012, 34] width 63 height 42
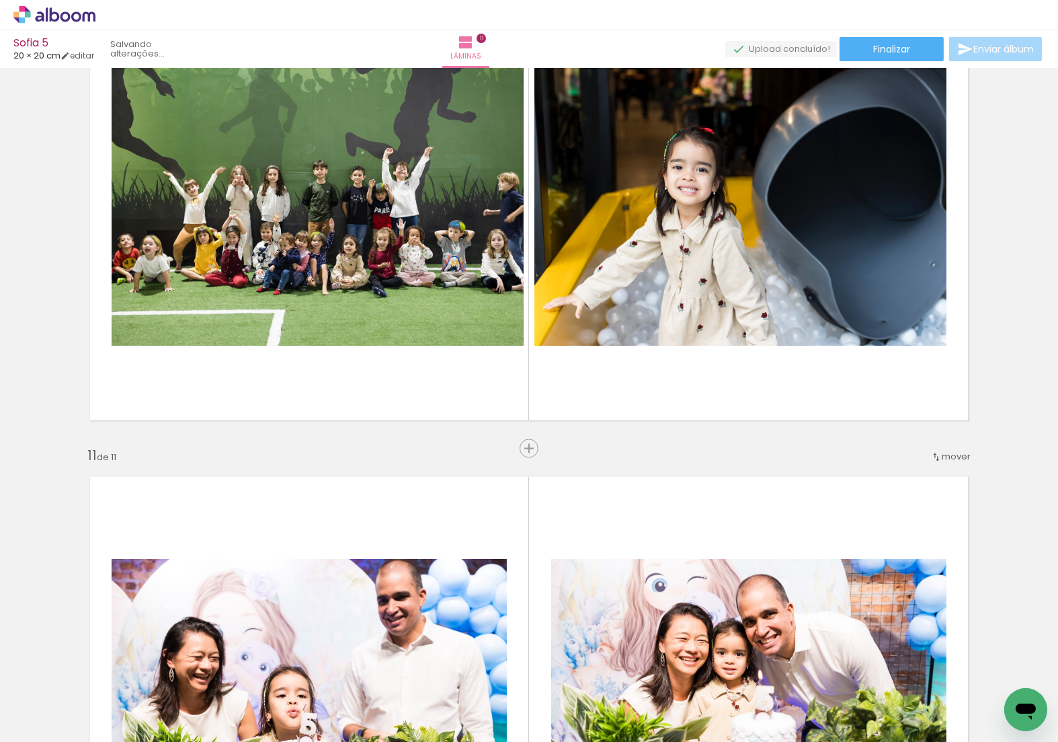
scroll to position [4481, 0]
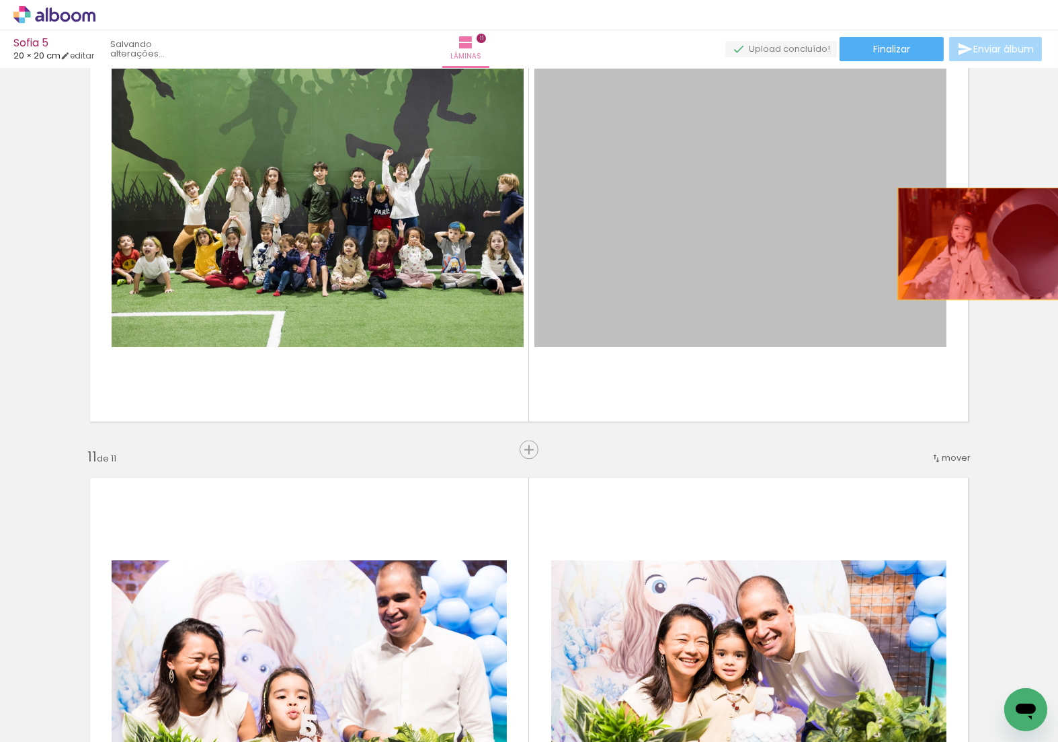
drag, startPoint x: 822, startPoint y: 233, endPoint x: 981, endPoint y: 244, distance: 159.0
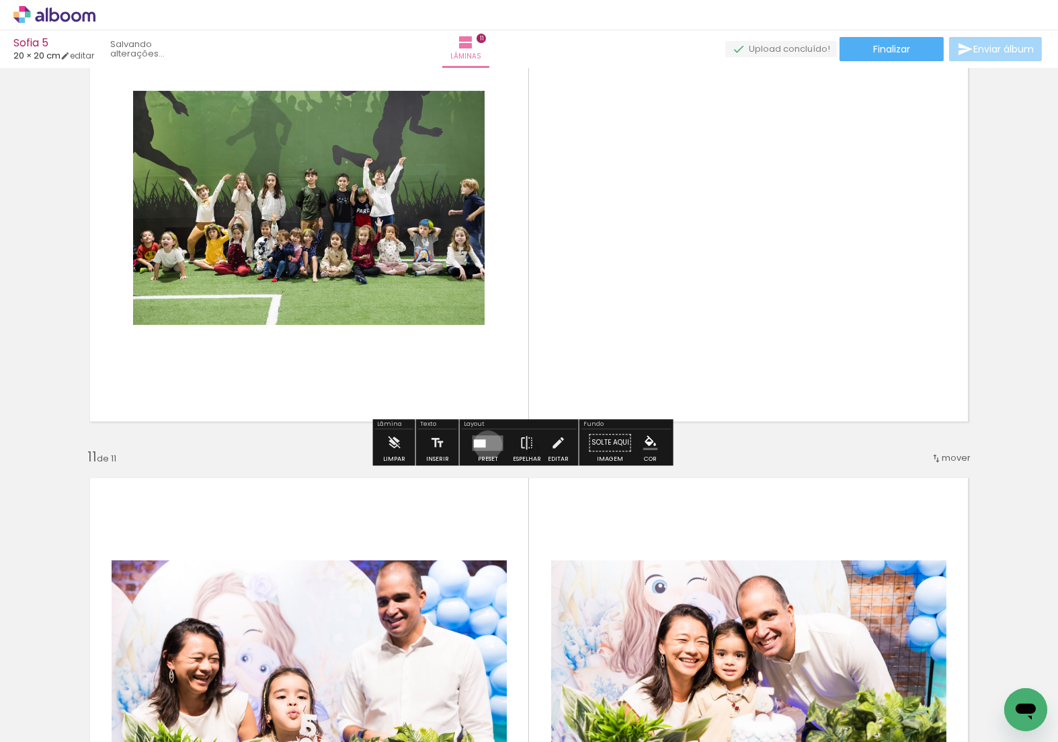
click at [492, 446] on quentale-layouter at bounding box center [488, 442] width 31 height 15
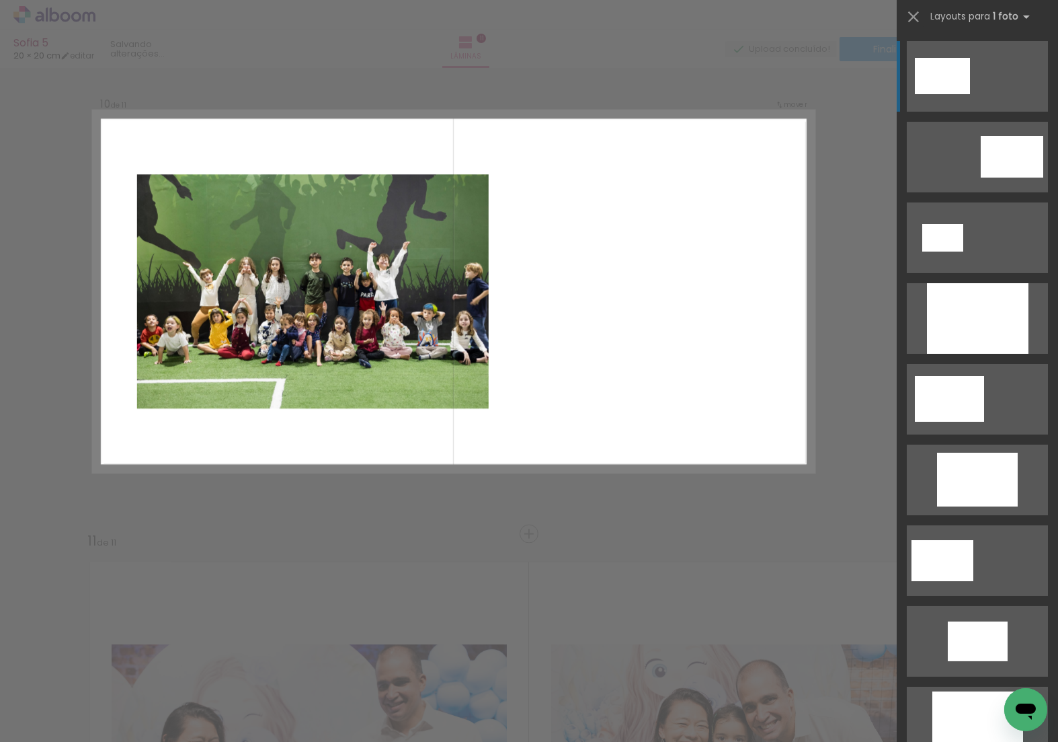
scroll to position [4325, 0]
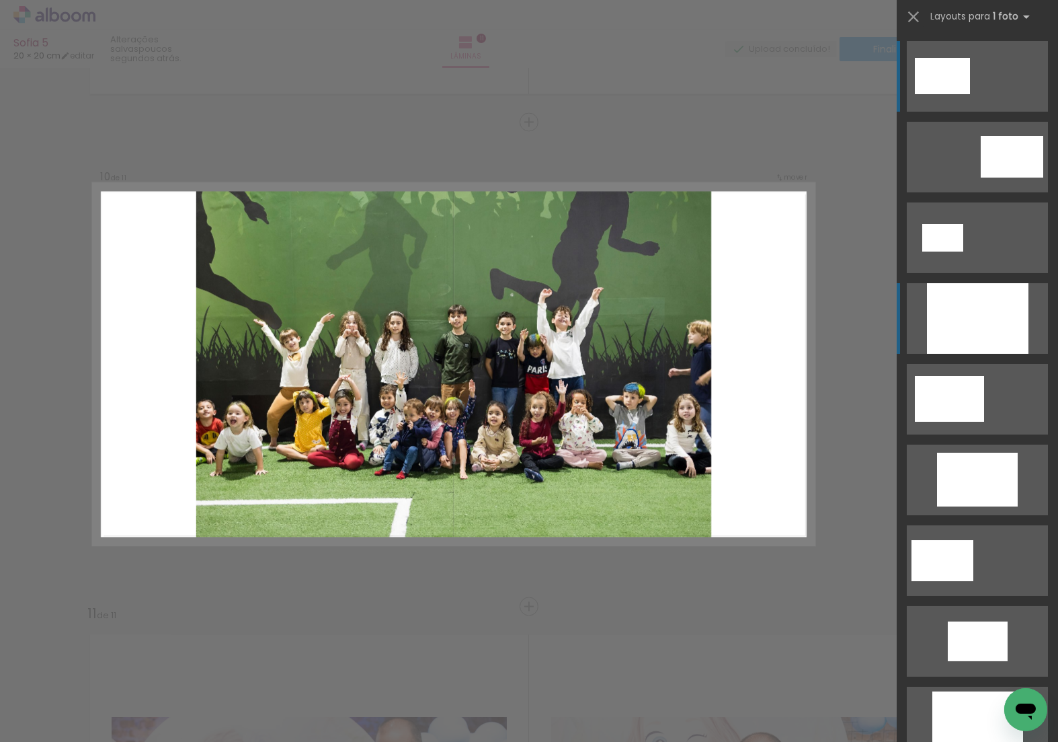
click at [978, 325] on div at bounding box center [978, 318] width 102 height 71
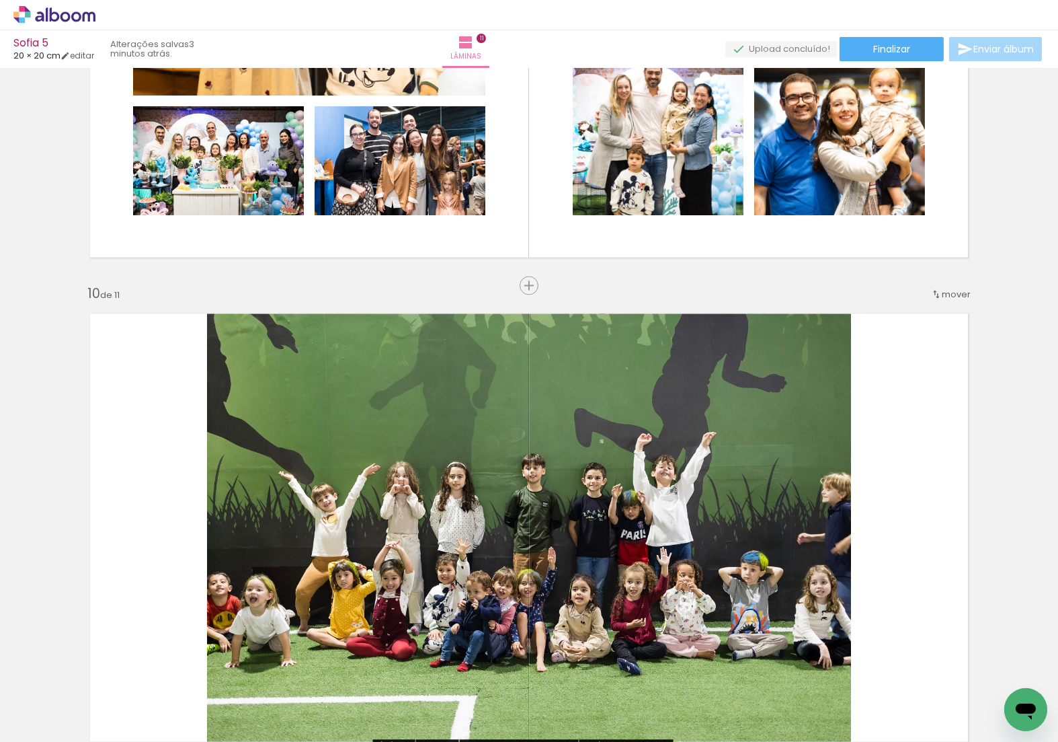
scroll to position [4128, 0]
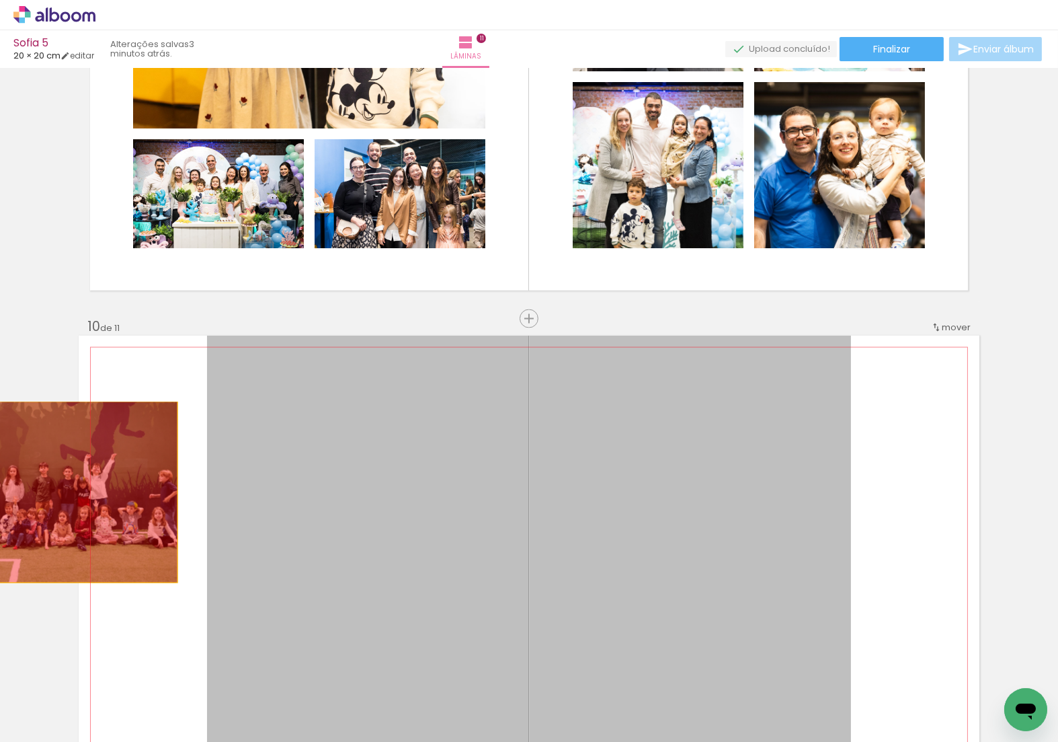
drag, startPoint x: 350, startPoint y: 559, endPoint x: 50, endPoint y: 492, distance: 307.8
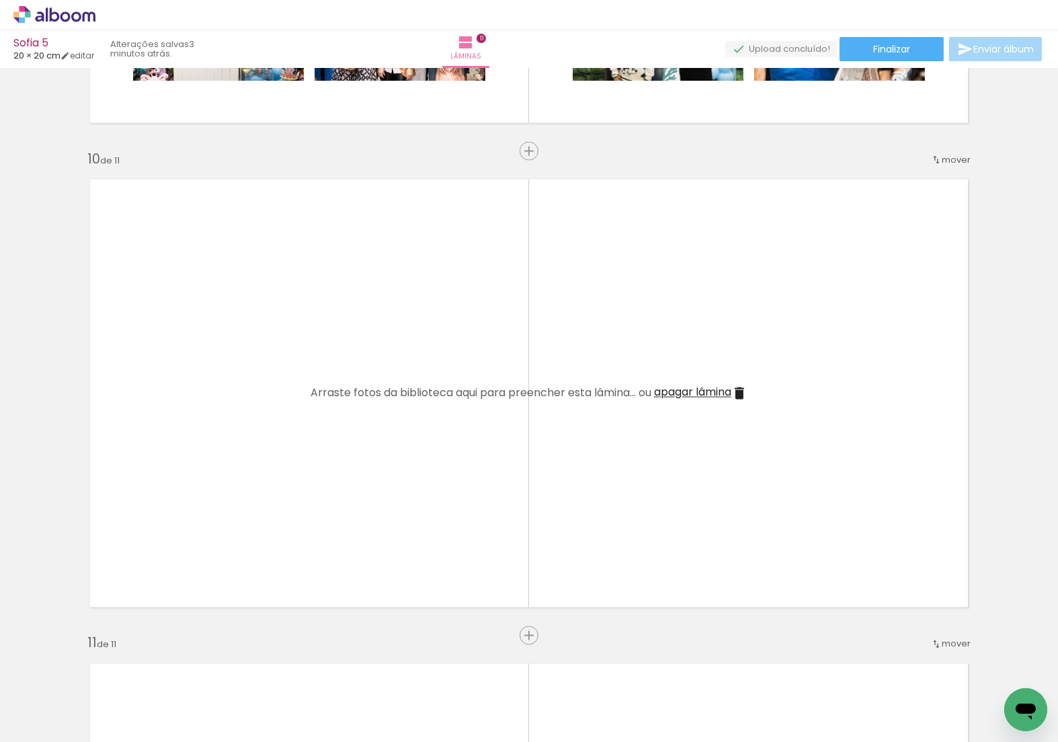
scroll to position [4297, 0]
click at [689, 391] on span "apagar lâmina" at bounding box center [692, 390] width 77 height 15
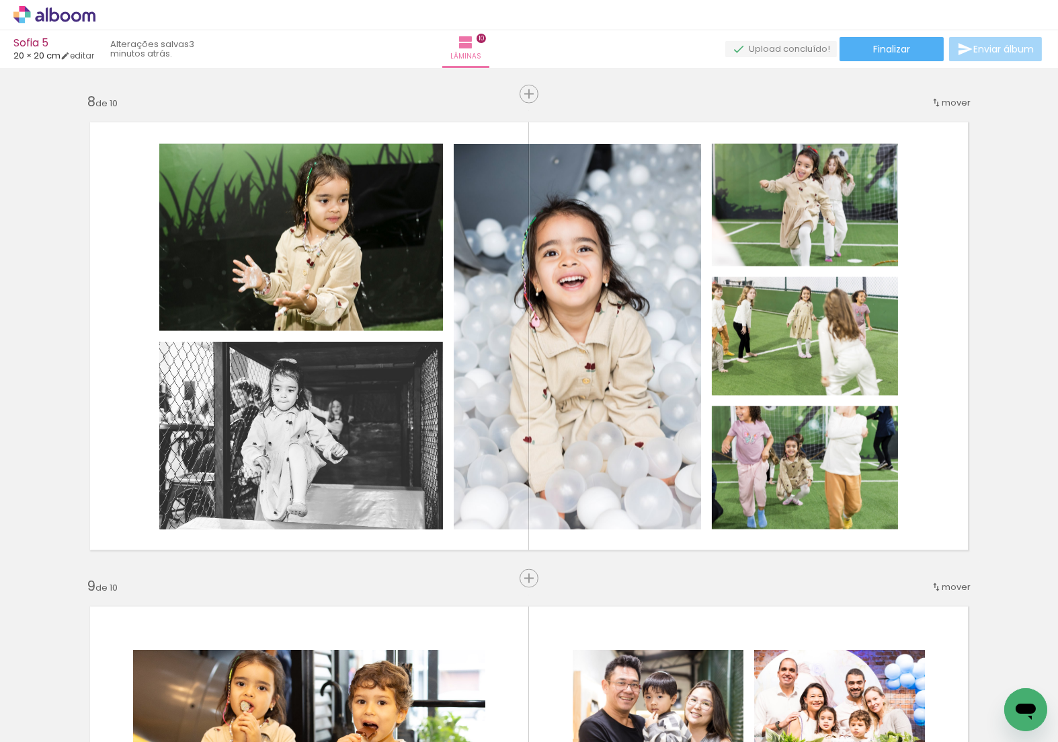
scroll to position [3383, 0]
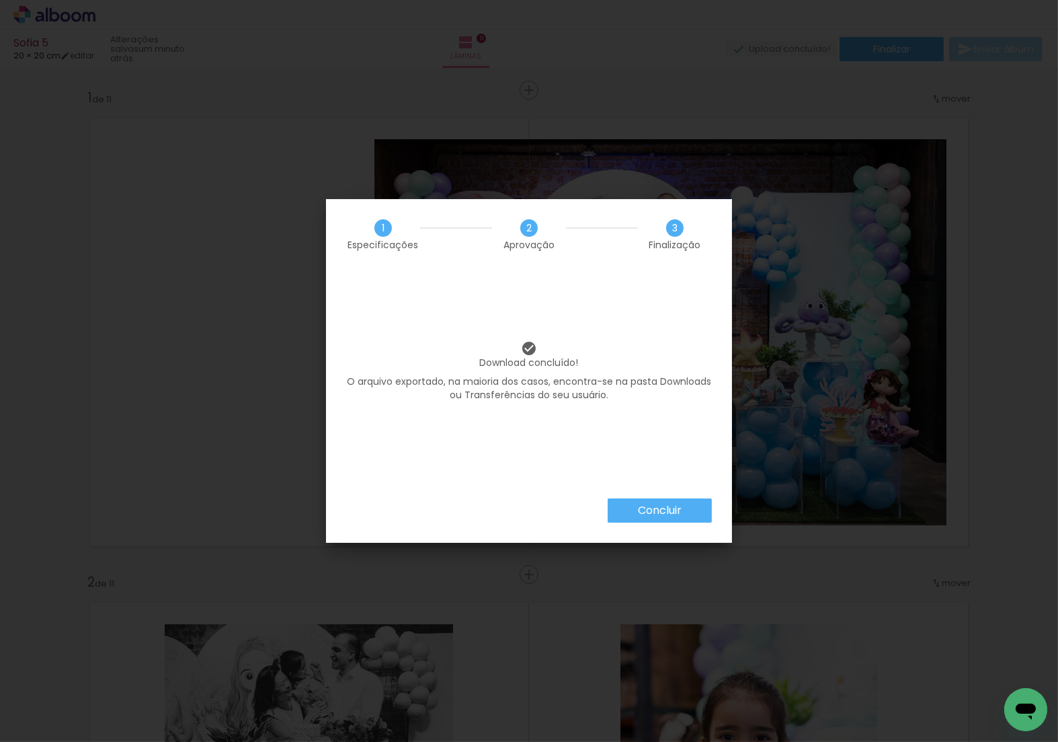
scroll to position [178, 0]
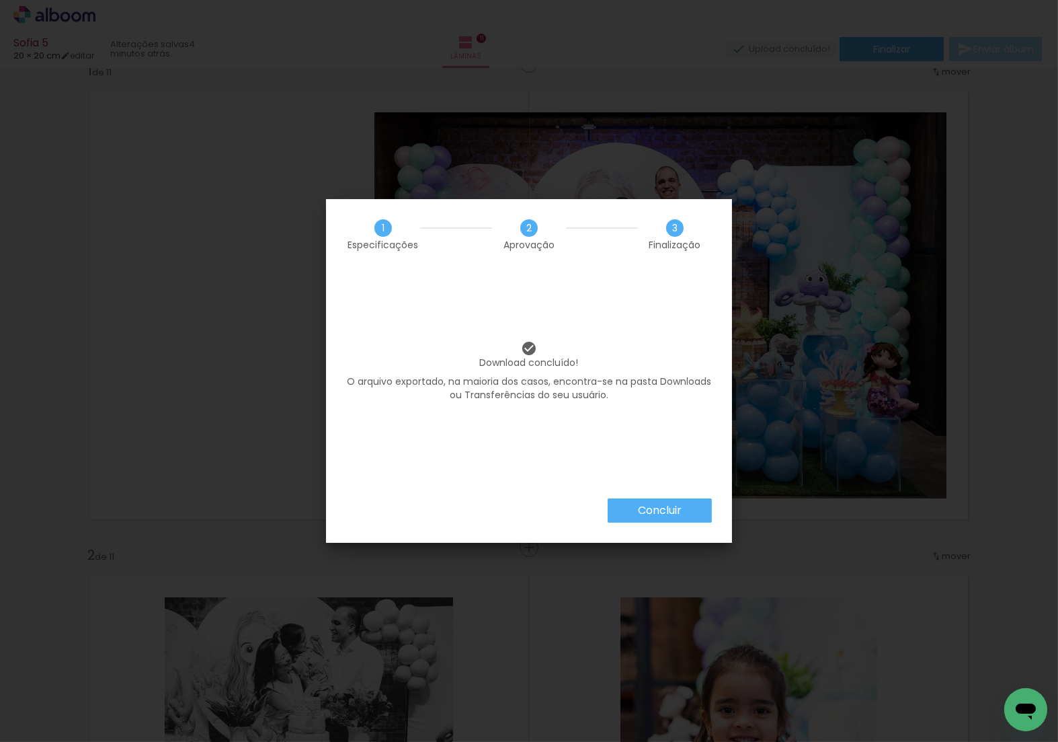
click at [629, 510] on paper-button "Concluir" at bounding box center [660, 510] width 104 height 24
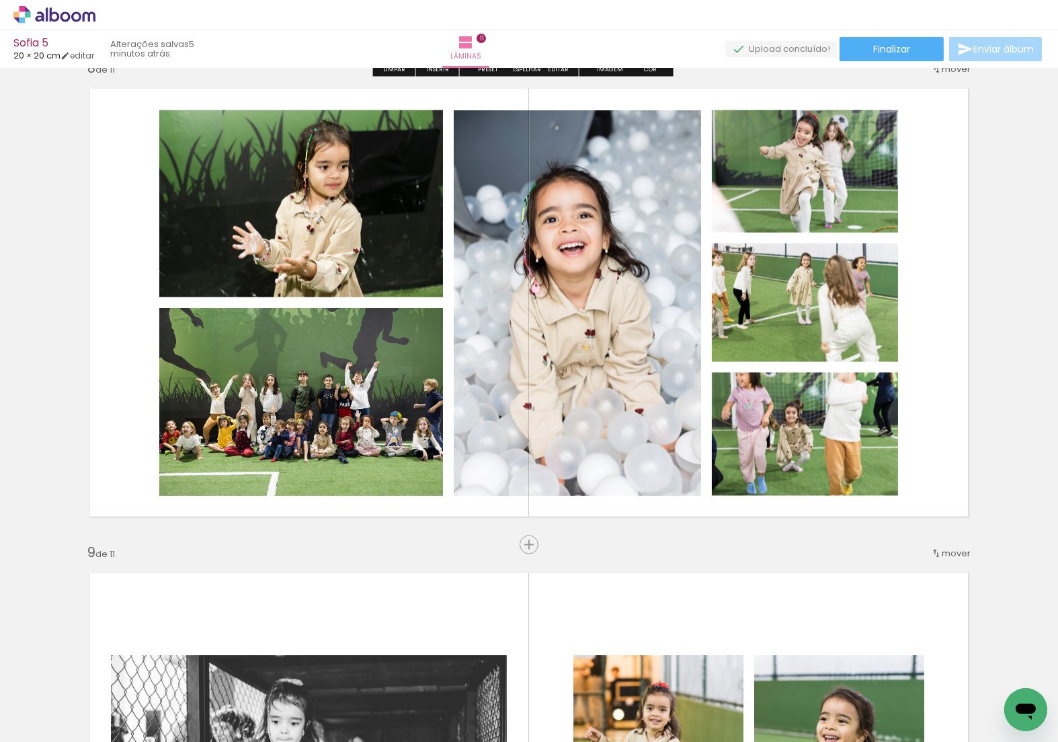
scroll to position [3423, 0]
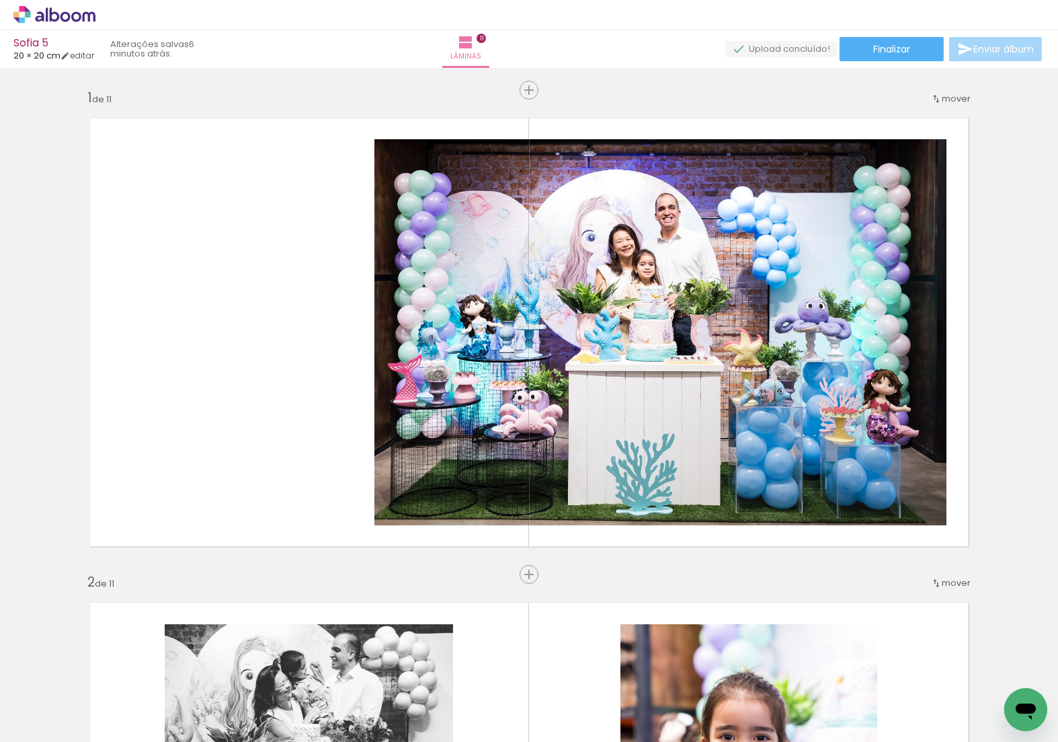
scroll to position [178, 0]
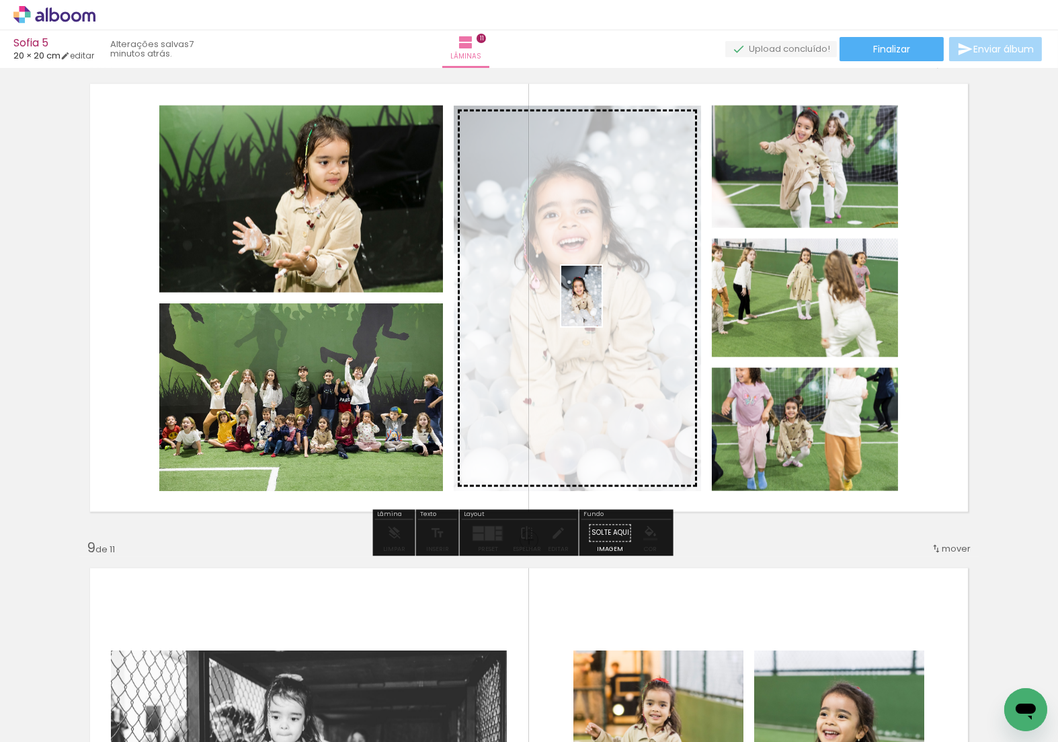
drag, startPoint x: 139, startPoint y: 696, endPoint x: 602, endPoint y: 306, distance: 605.0
click at [602, 306] on quentale-workspace at bounding box center [529, 371] width 1058 height 742
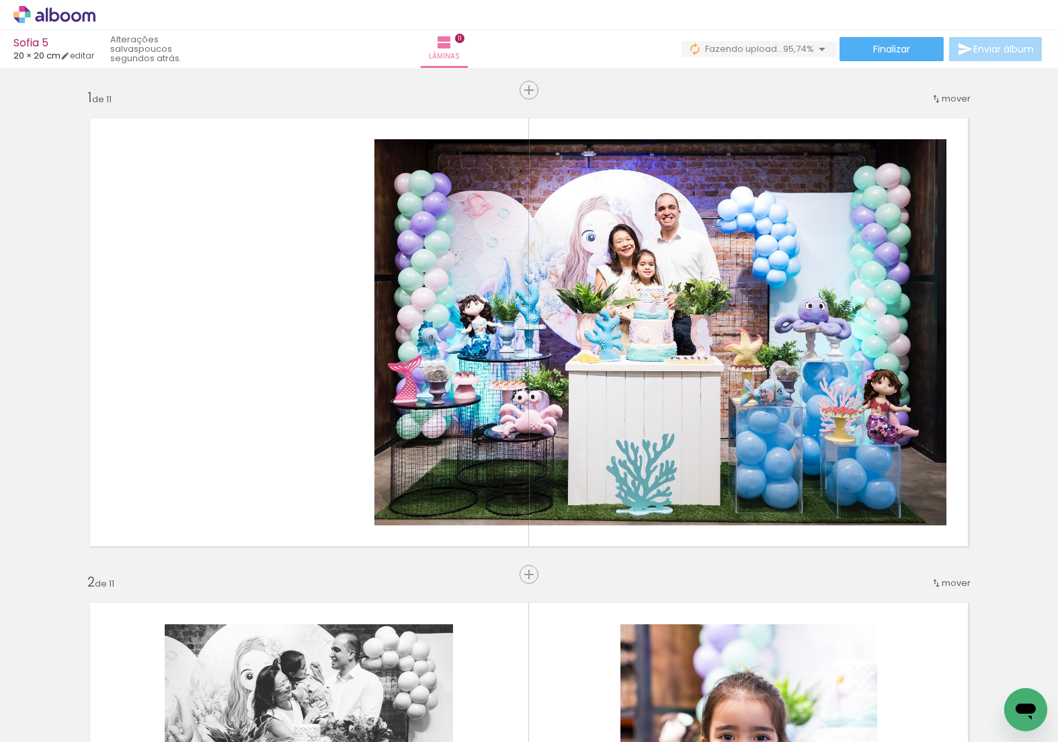
scroll to position [0, 0]
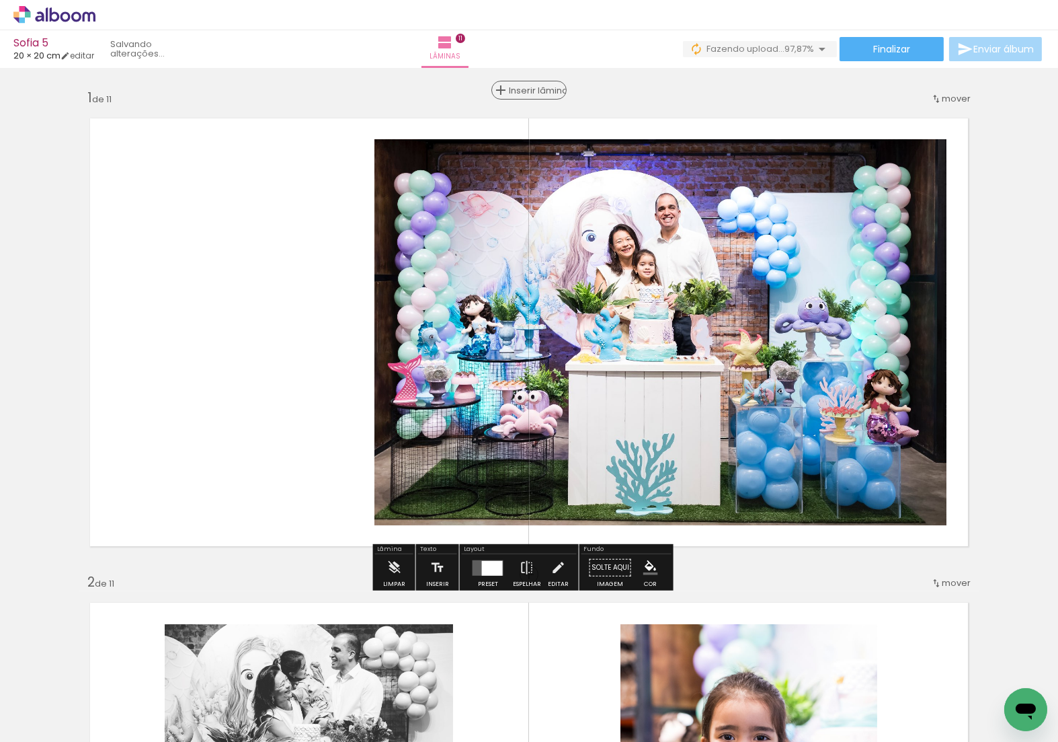
click at [530, 87] on span "Inserir lâmina" at bounding box center [535, 90] width 52 height 9
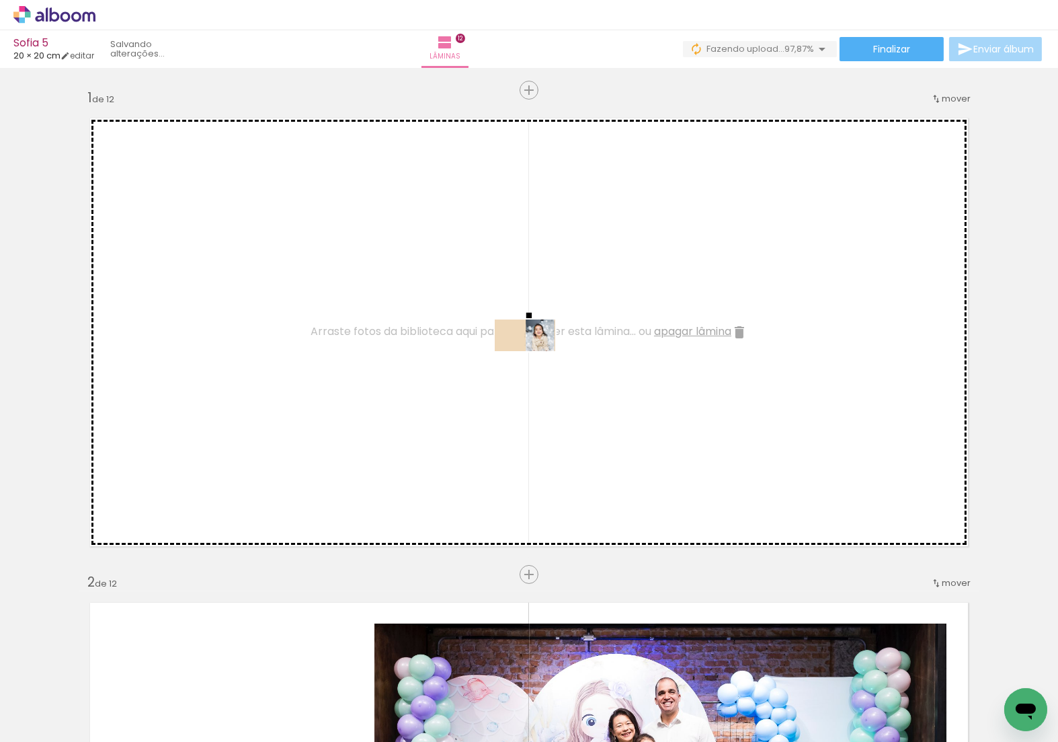
drag, startPoint x: 295, startPoint y: 698, endPoint x: 536, endPoint y: 359, distance: 415.7
click at [536, 359] on quentale-workspace at bounding box center [529, 371] width 1058 height 742
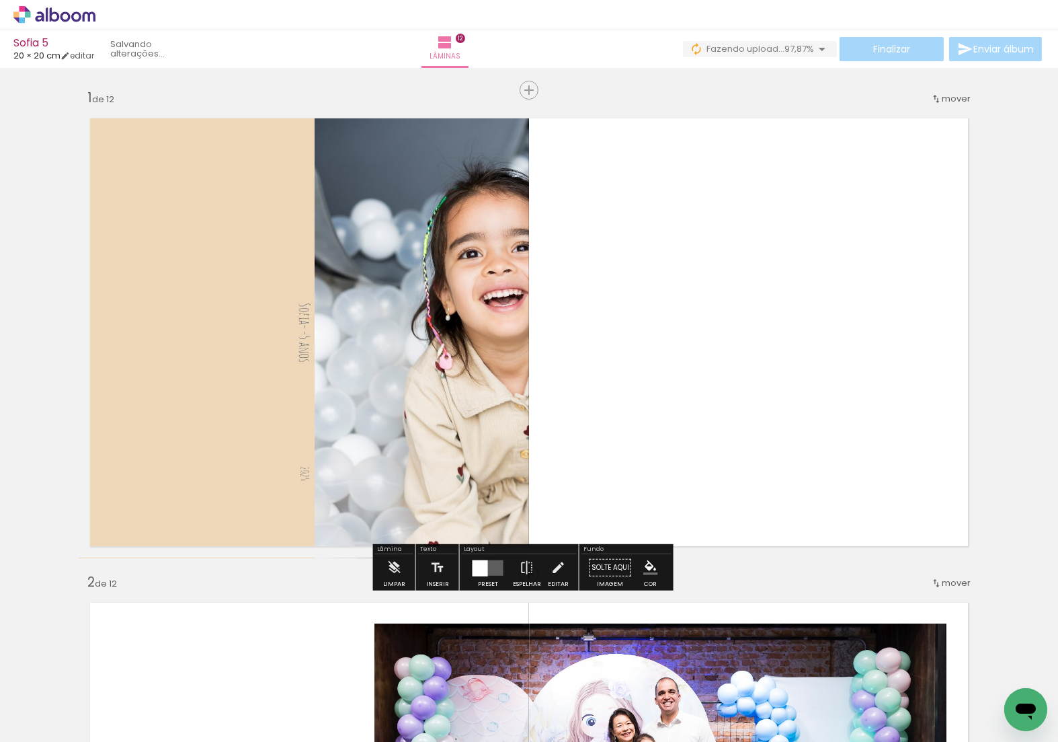
click at [497, 567] on quentale-layouter at bounding box center [488, 566] width 31 height 15
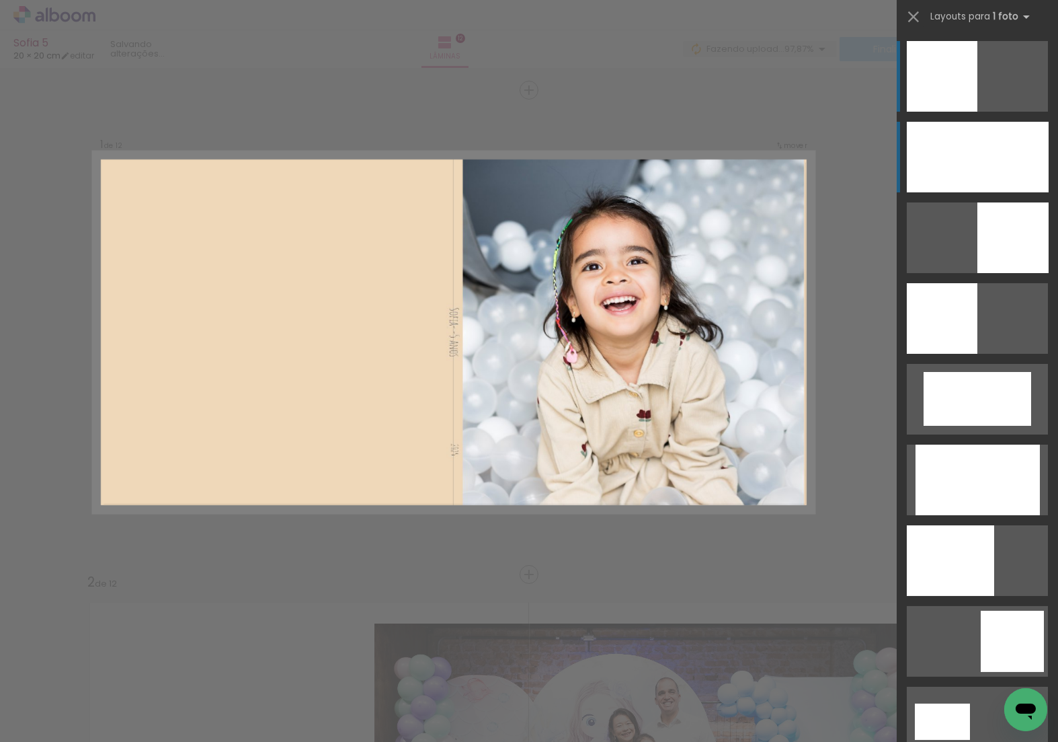
click at [996, 164] on div at bounding box center [978, 157] width 142 height 71
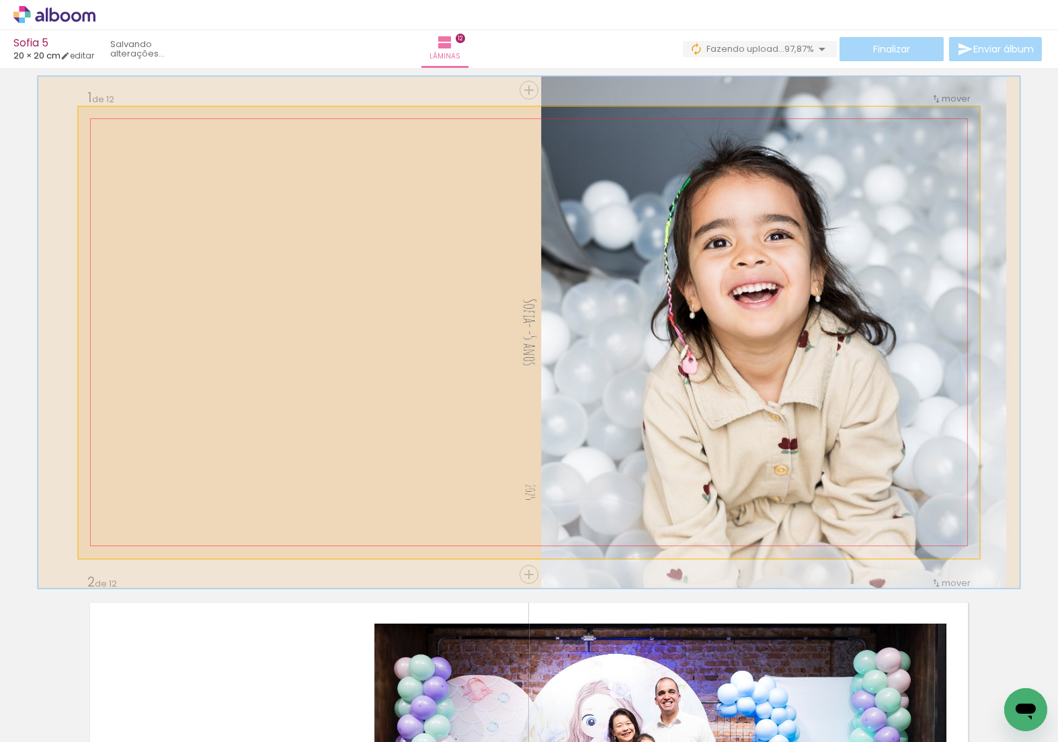
type paper-slider "109"
click at [117, 122] on div at bounding box center [114, 121] width 12 height 12
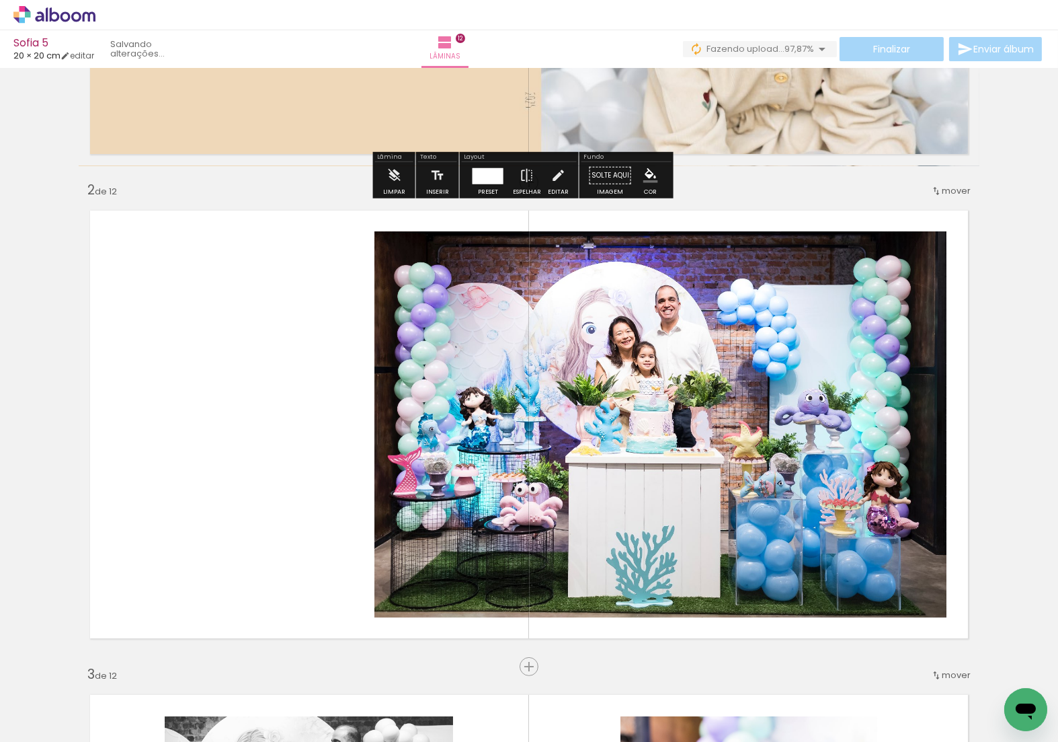
scroll to position [401, 0]
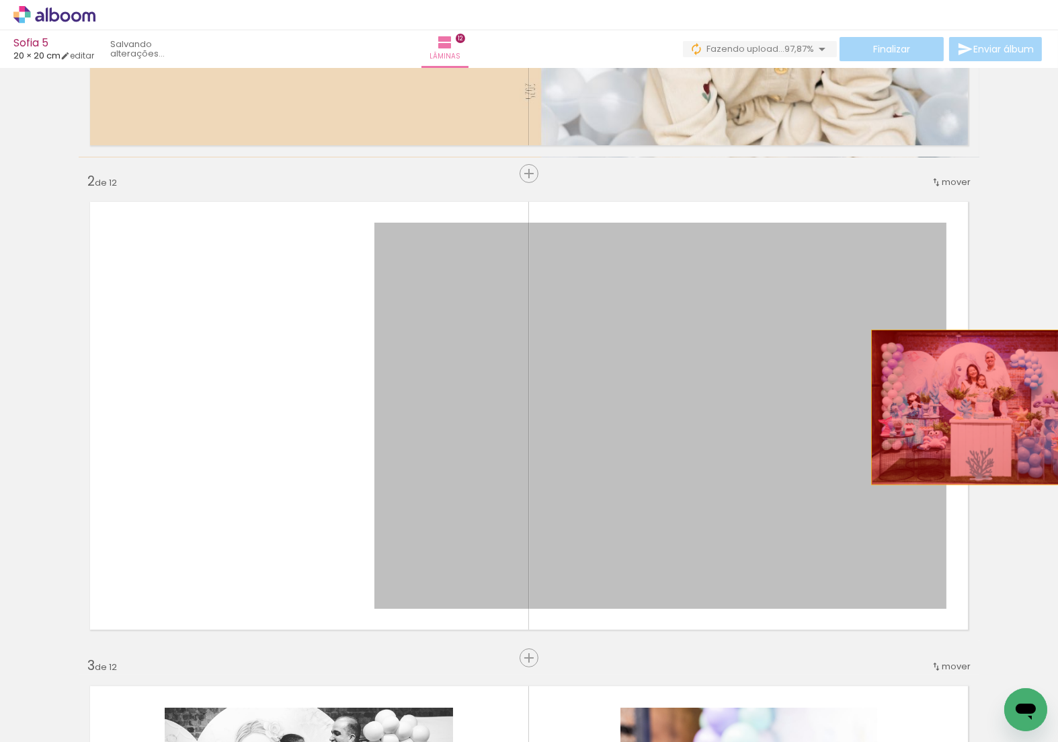
drag, startPoint x: 679, startPoint y: 423, endPoint x: 986, endPoint y: 406, distance: 307.7
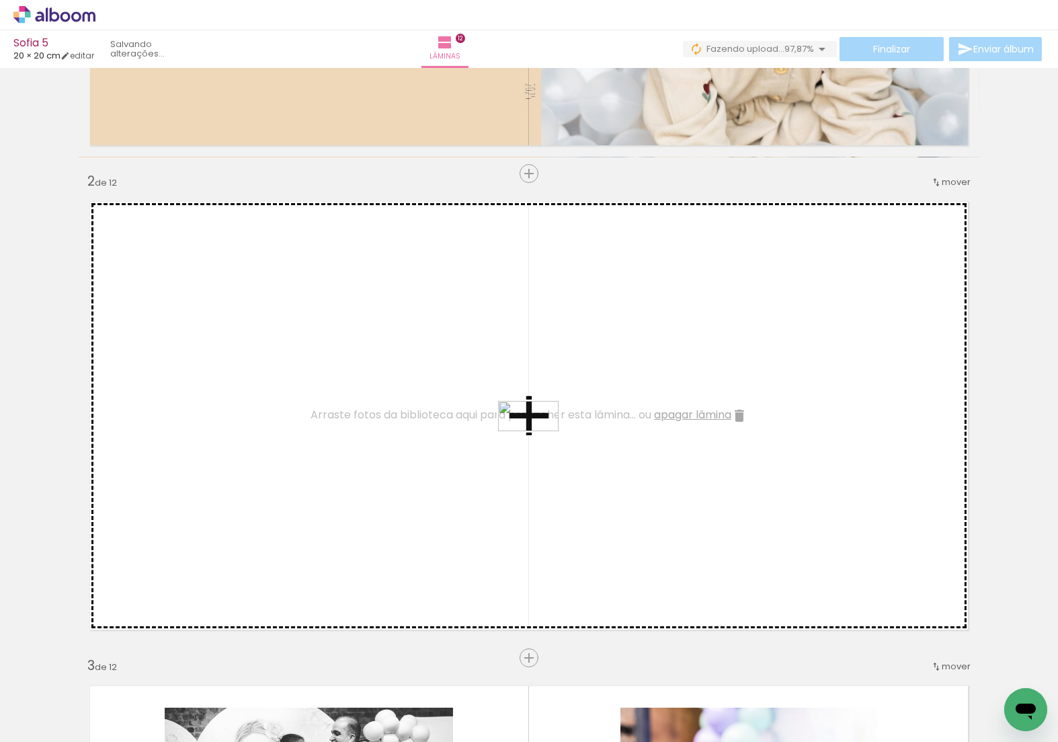
drag, startPoint x: 365, startPoint y: 696, endPoint x: 539, endPoint y: 441, distance: 308.6
click at [539, 441] on quentale-workspace at bounding box center [529, 371] width 1058 height 742
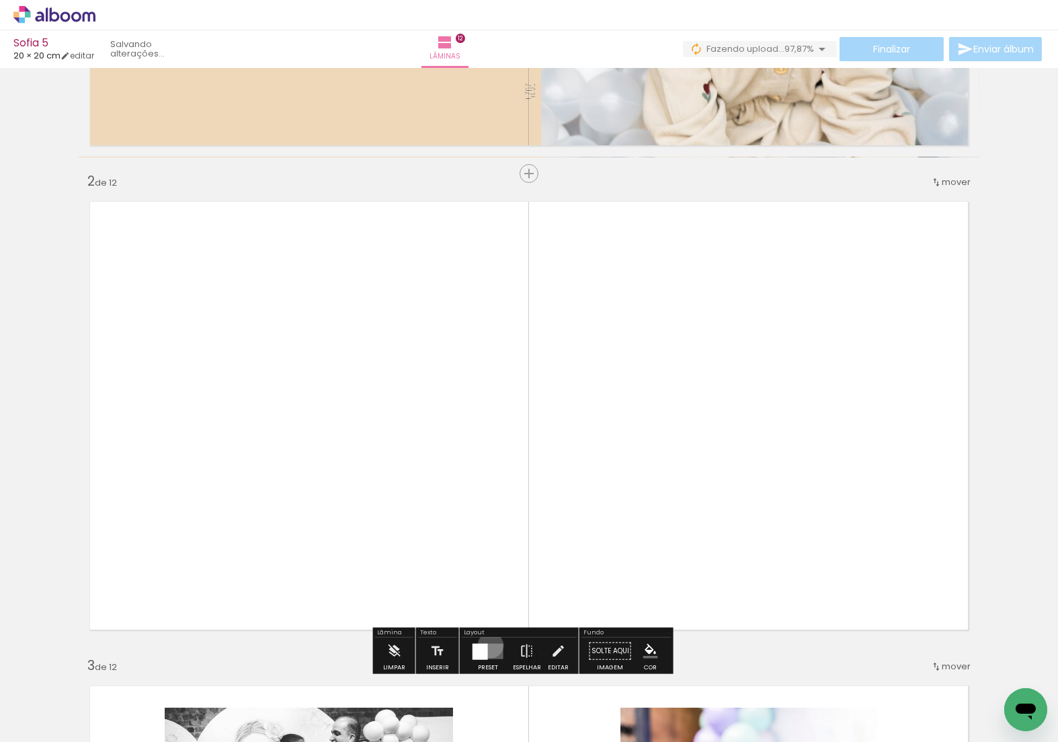
click at [495, 647] on quentale-layouter at bounding box center [488, 650] width 31 height 15
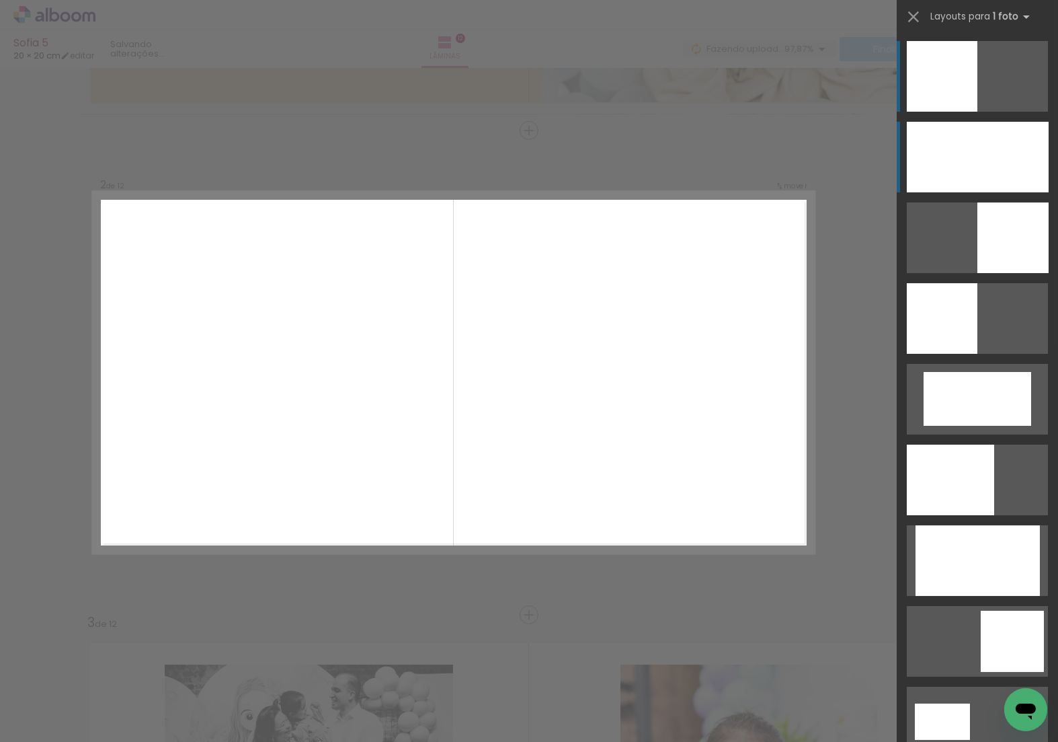
scroll to position [452, 0]
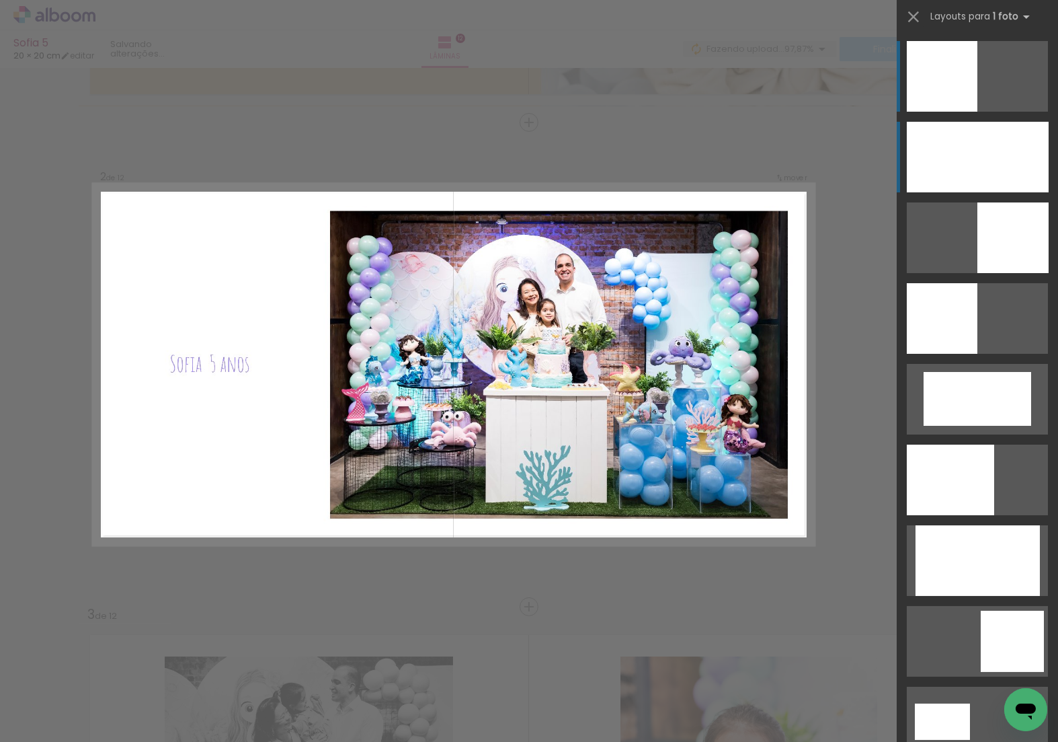
click at [1005, 168] on div at bounding box center [978, 157] width 142 height 71
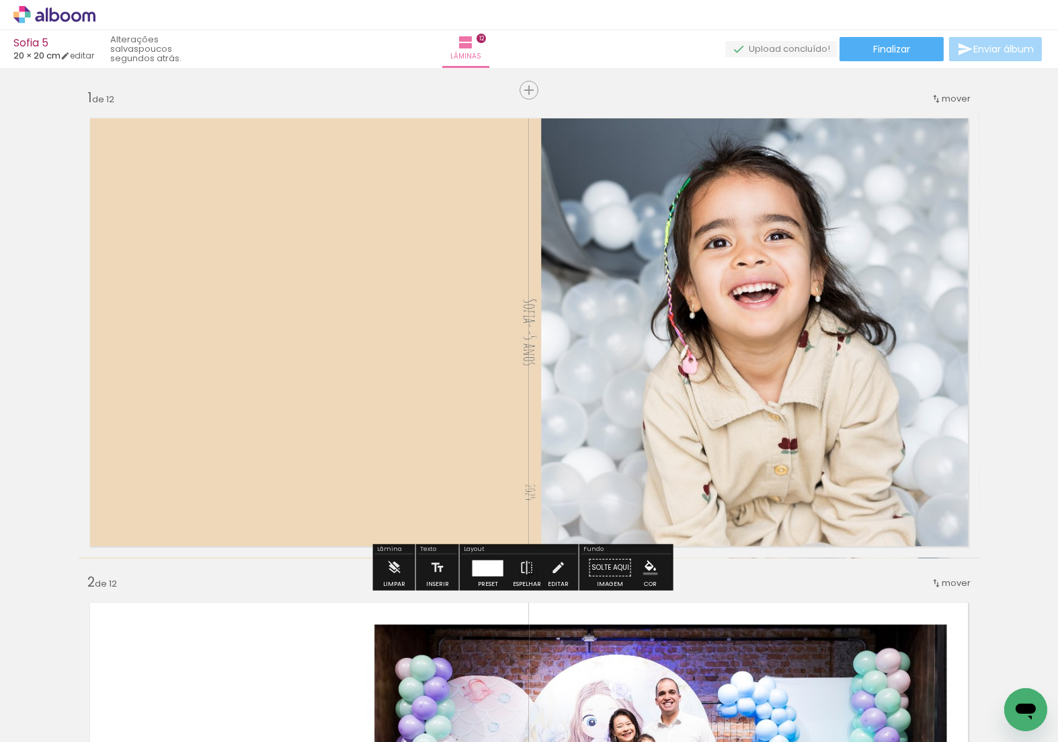
scroll to position [0, 0]
click at [887, 46] on span "Finalizar" at bounding box center [891, 48] width 37 height 9
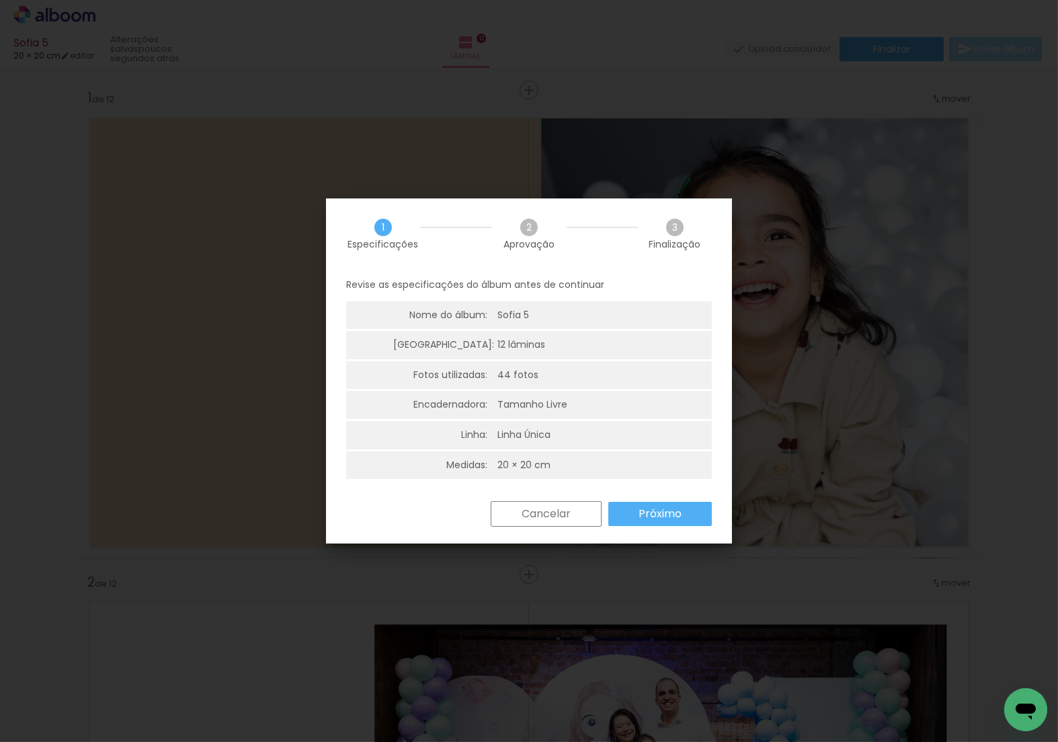
click at [0, 0] on slot "Próximo" at bounding box center [0, 0] width 0 height 0
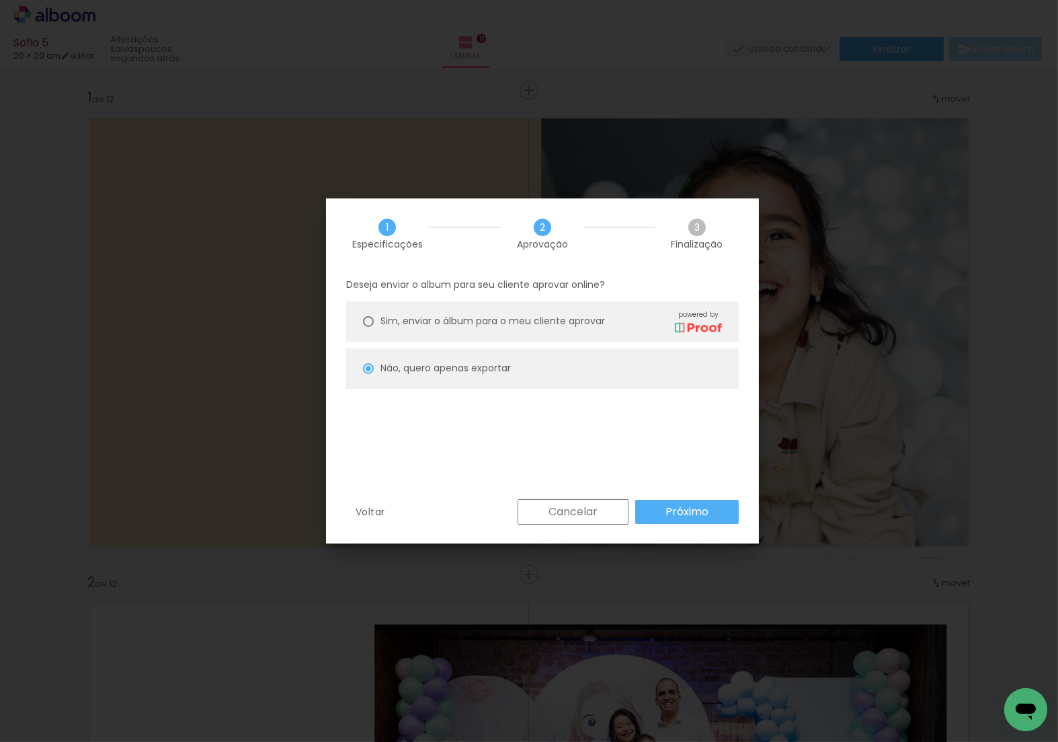
click at [537, 316] on span "Sim, enviar o álbum para o meu cliente aprovar" at bounding box center [493, 321] width 225 height 14
type paper-radio-button "on"
click at [0, 0] on slot "Próximo" at bounding box center [0, 0] width 0 height 0
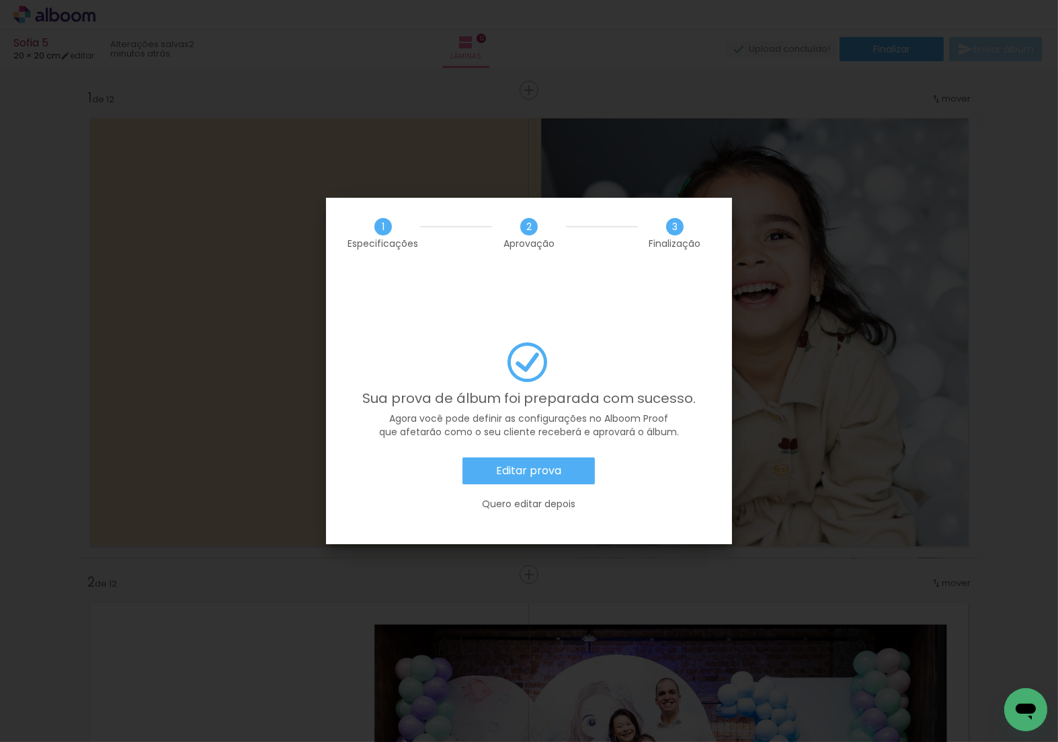
click at [563, 457] on paper-button "Editar prova" at bounding box center [529, 470] width 132 height 27
